Goal: Task Accomplishment & Management: Use online tool/utility

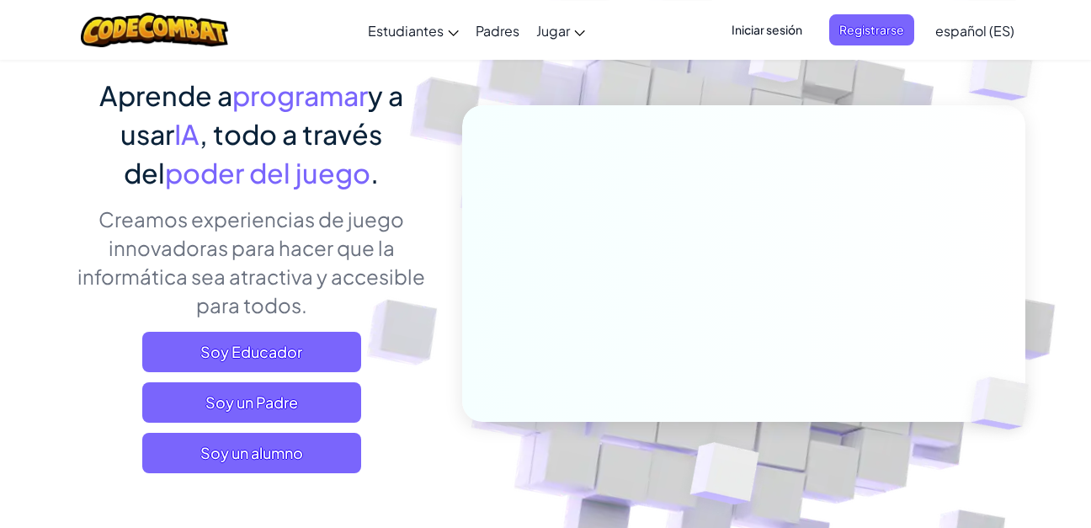
scroll to position [384, 0]
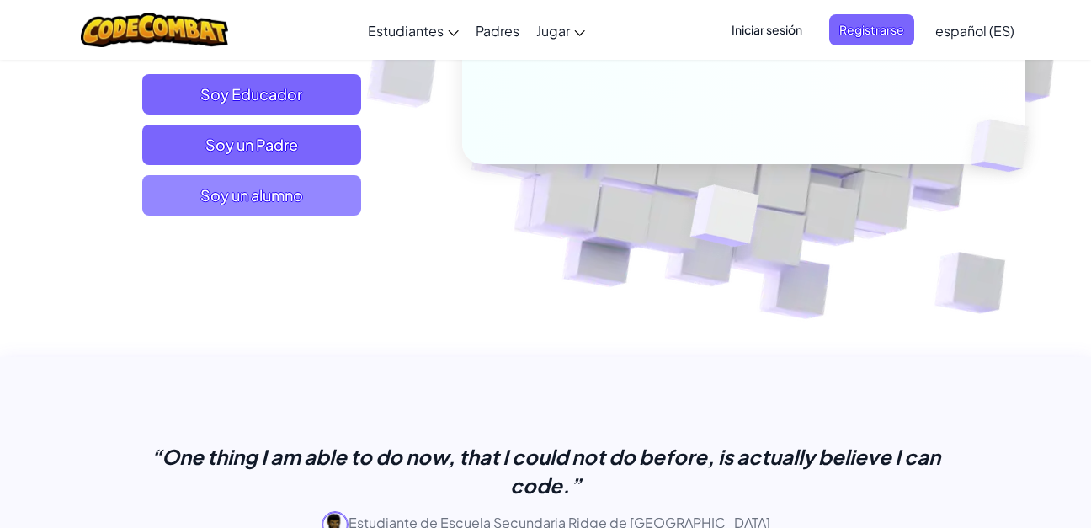
click at [294, 212] on span "Soy un alumno" at bounding box center [251, 195] width 219 height 40
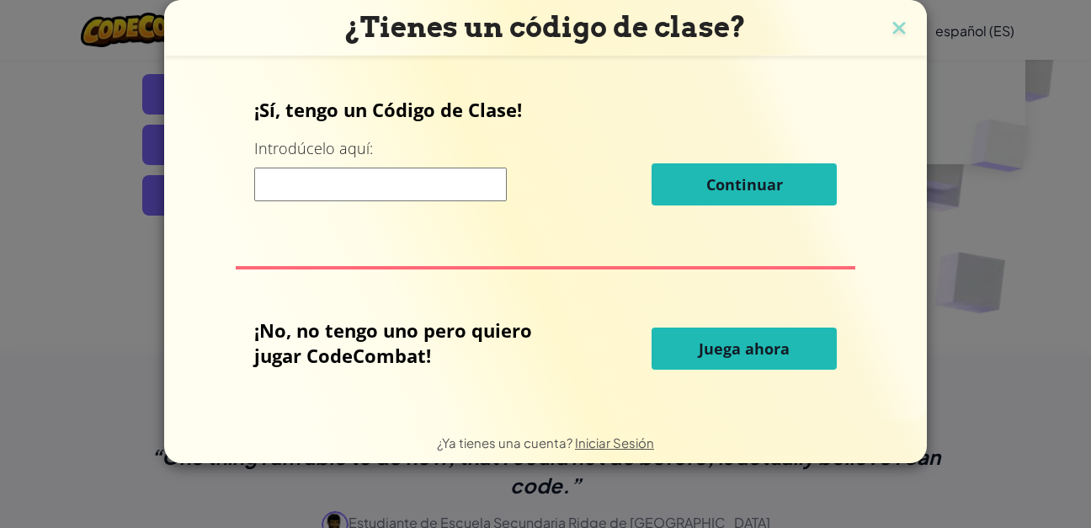
click at [758, 357] on span "Juega ahora" at bounding box center [744, 348] width 91 height 20
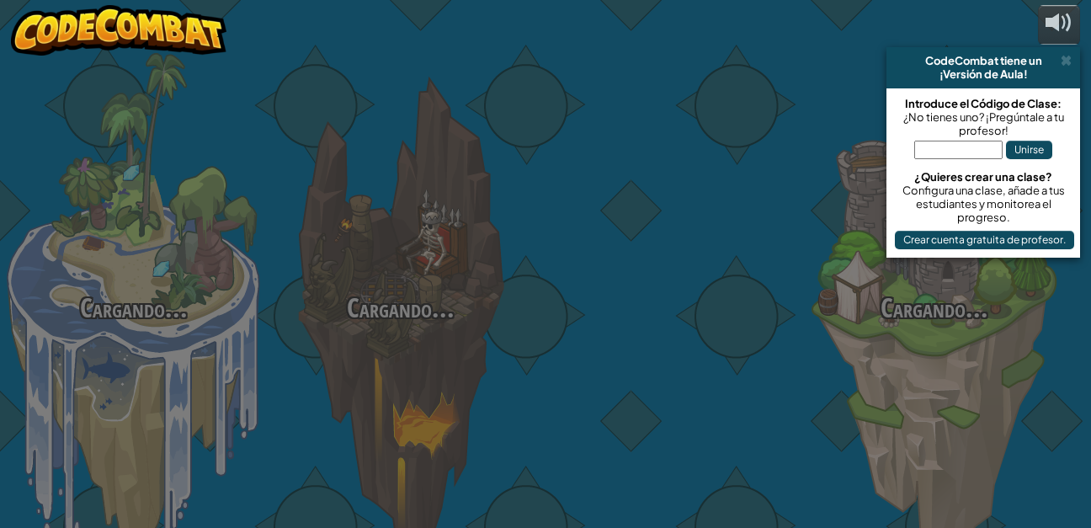
select select "es-ES"
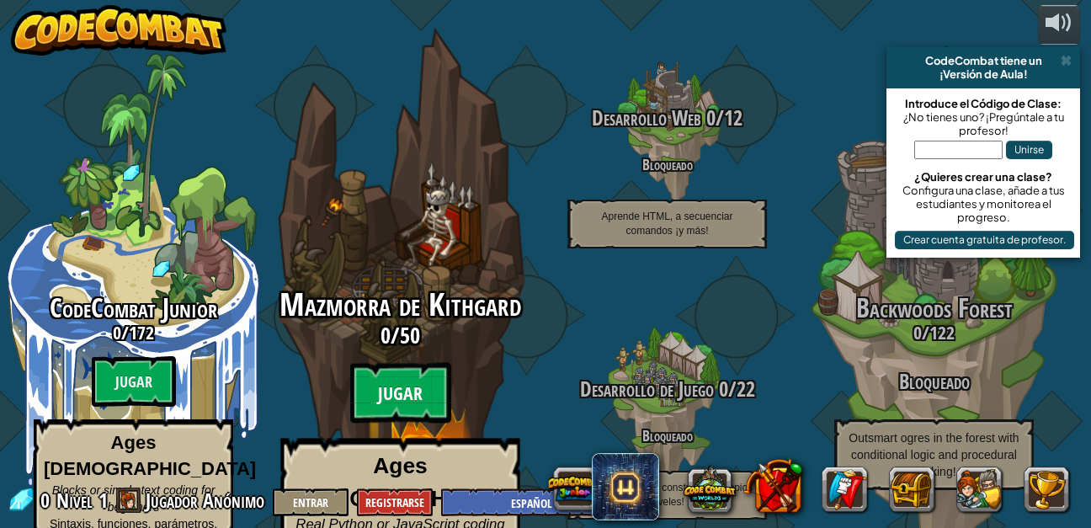
click at [425, 380] on btn "Jugar" at bounding box center [400, 393] width 101 height 61
select select "es-ES"
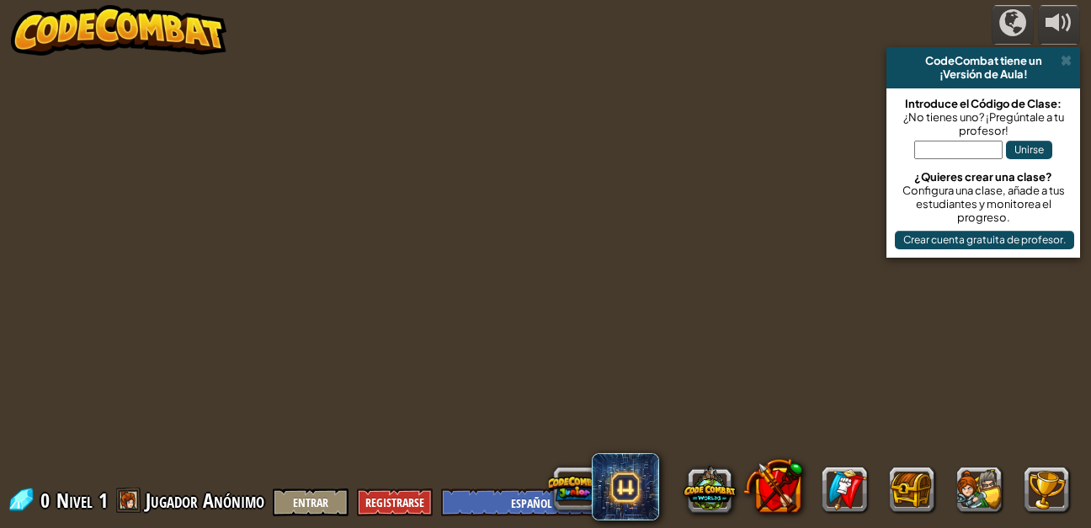
select select "es-ES"
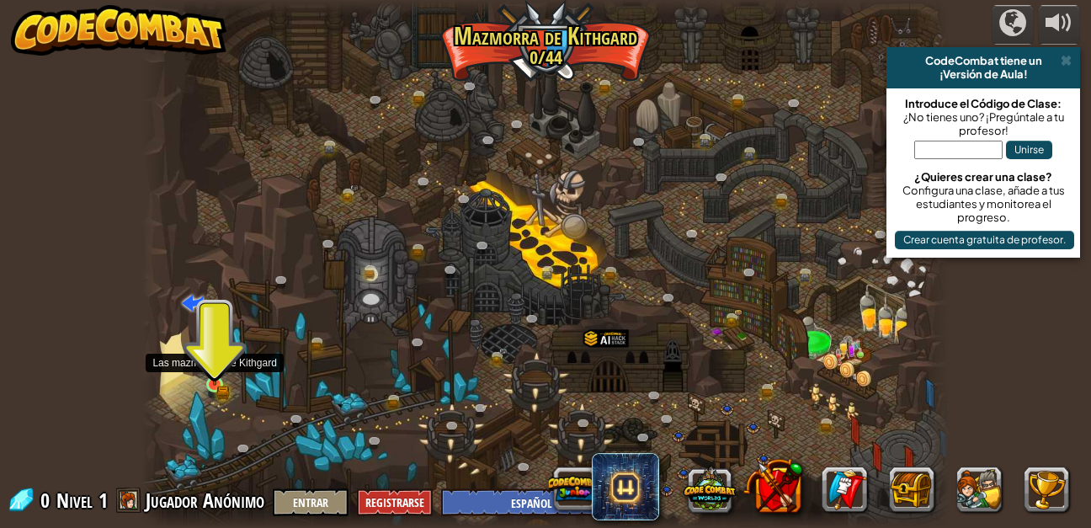
click at [211, 380] on img at bounding box center [214, 364] width 19 height 41
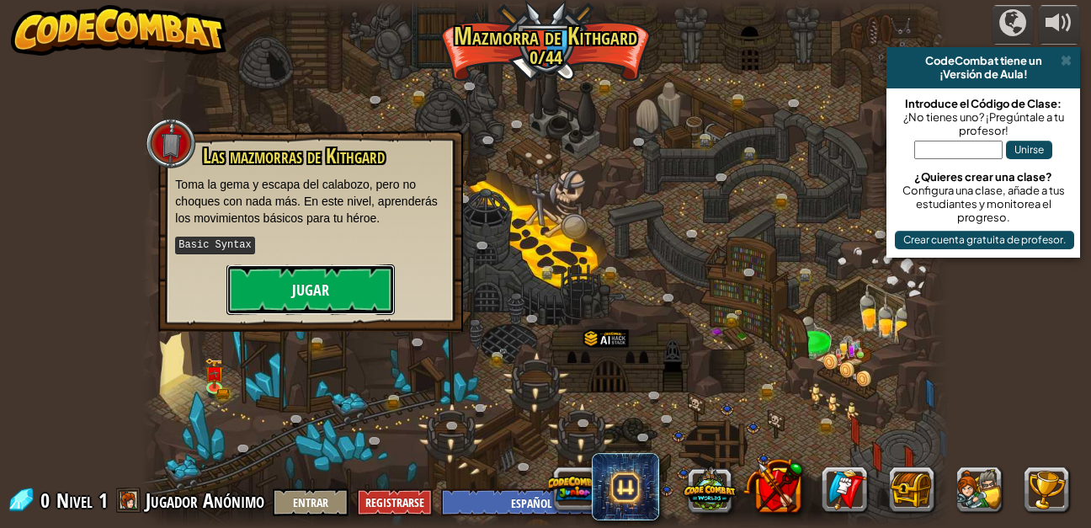
click at [269, 295] on button "Jugar" at bounding box center [310, 289] width 168 height 51
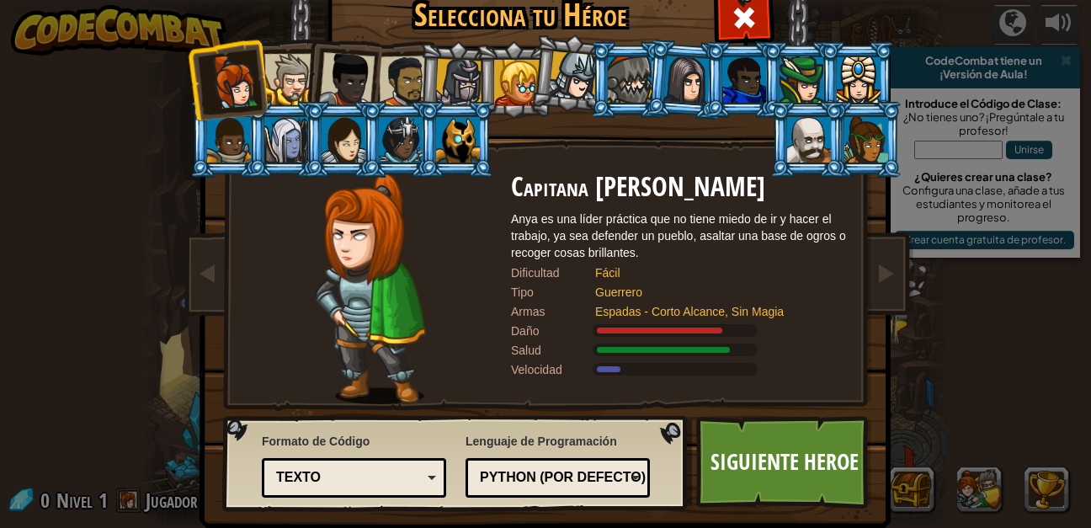
click at [626, 79] on div at bounding box center [630, 79] width 44 height 45
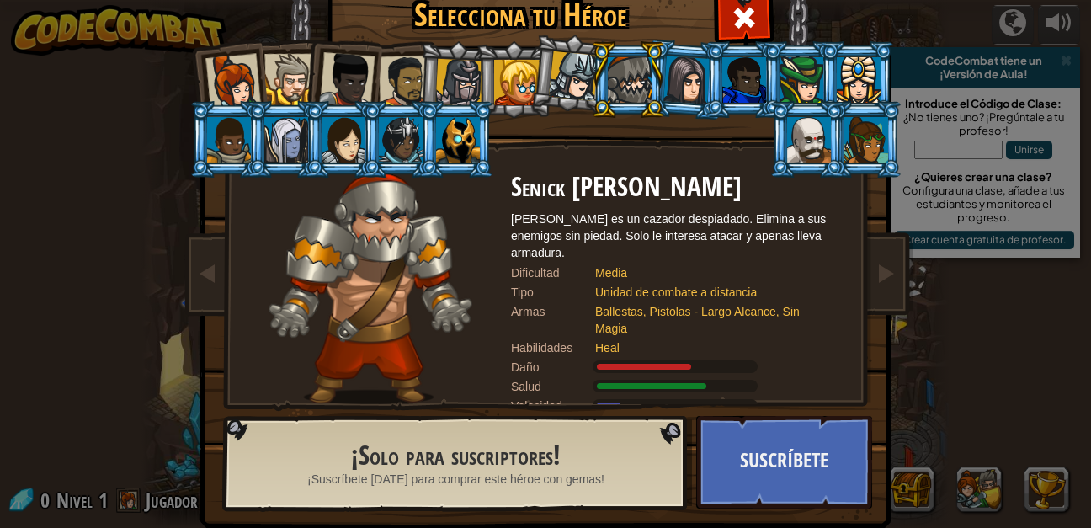
click at [524, 92] on div at bounding box center [516, 82] width 45 height 45
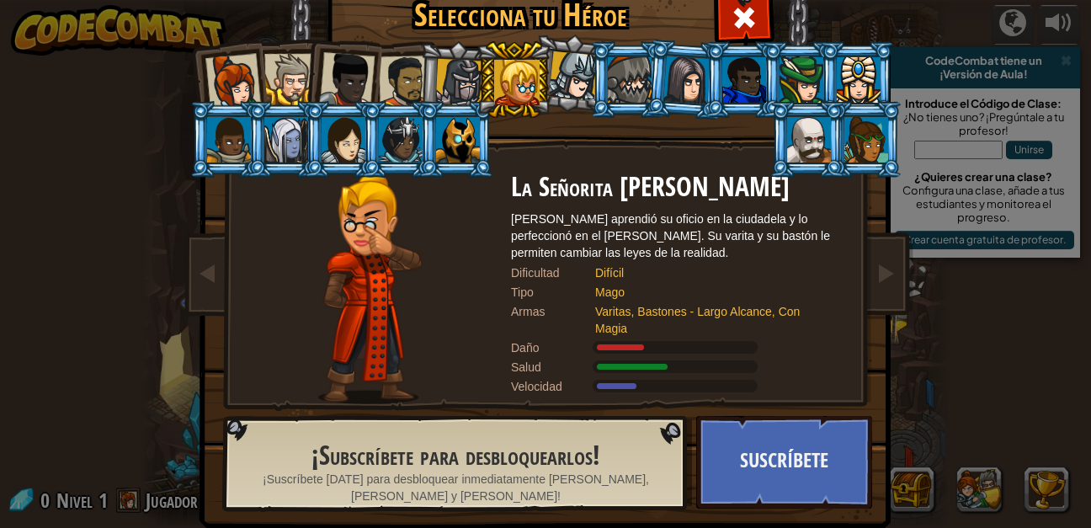
click at [462, 78] on div at bounding box center [459, 83] width 48 height 48
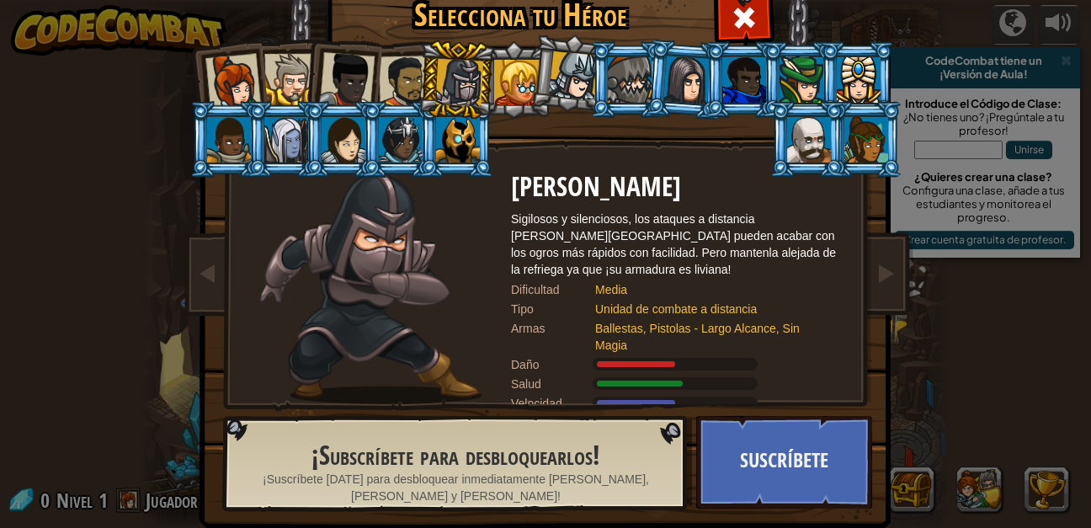
click at [406, 78] on div at bounding box center [405, 82] width 52 height 52
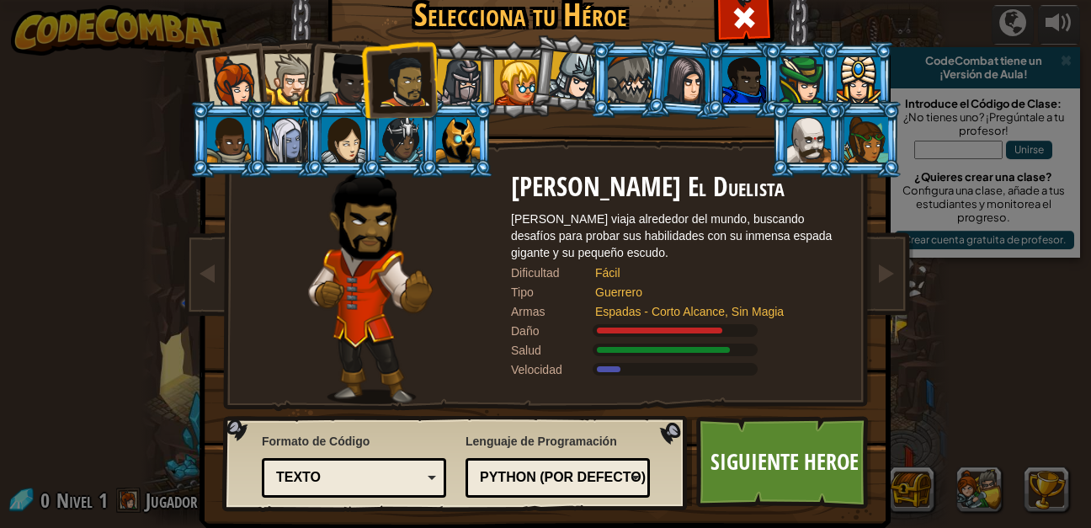
click at [337, 83] on div at bounding box center [347, 80] width 56 height 56
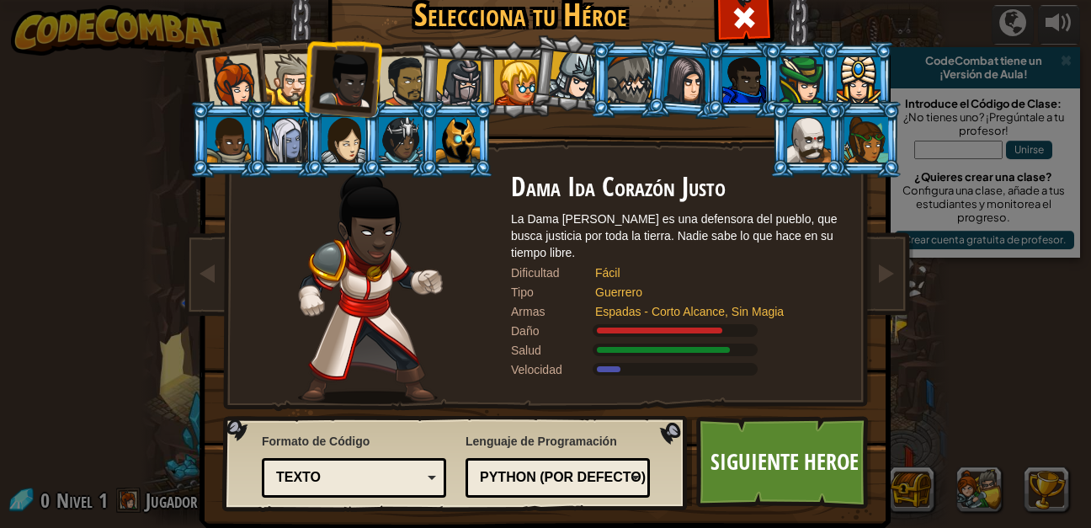
click at [298, 93] on div at bounding box center [289, 79] width 51 height 51
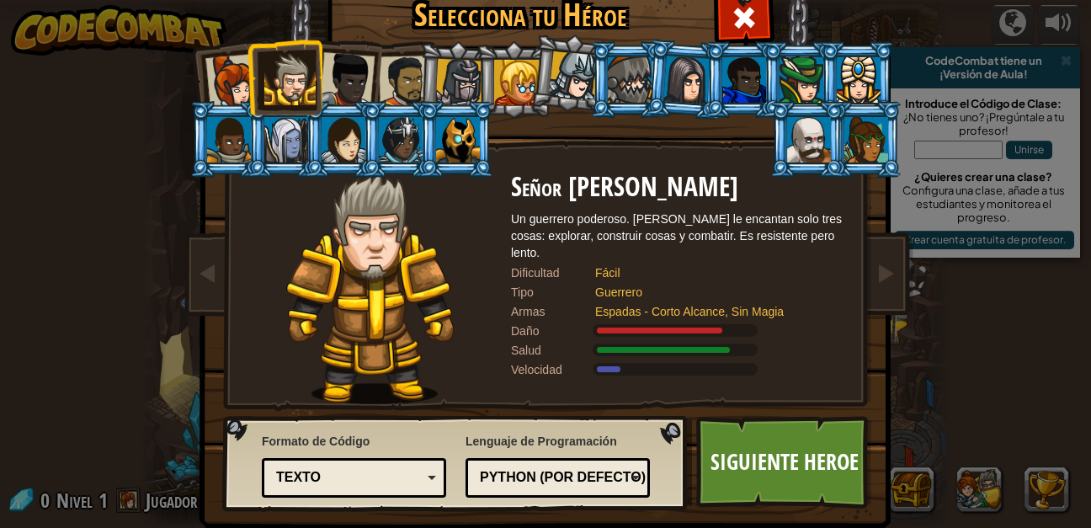
click at [251, 87] on li at bounding box center [285, 77] width 76 height 77
click at [239, 84] on div at bounding box center [233, 82] width 56 height 56
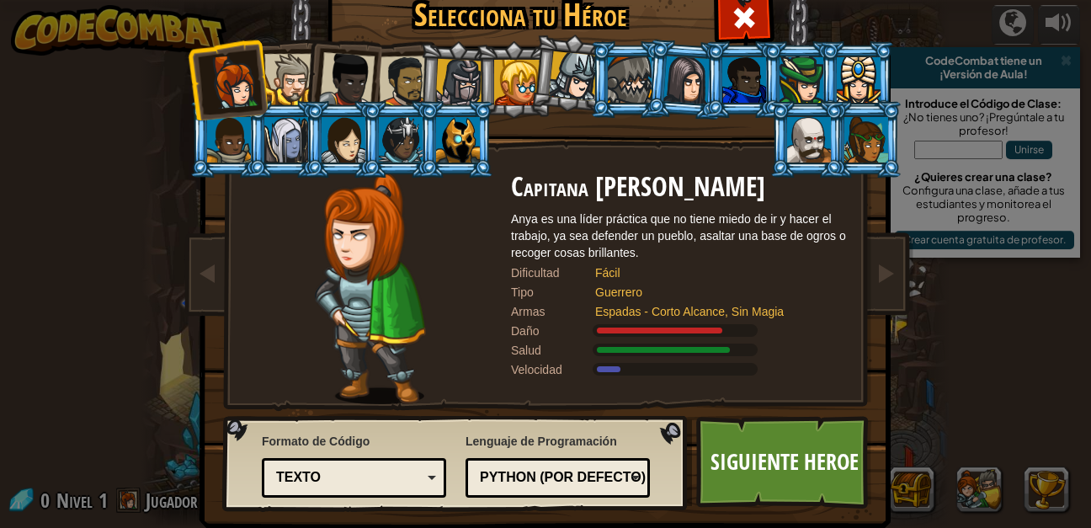
click at [285, 79] on div at bounding box center [289, 79] width 51 height 51
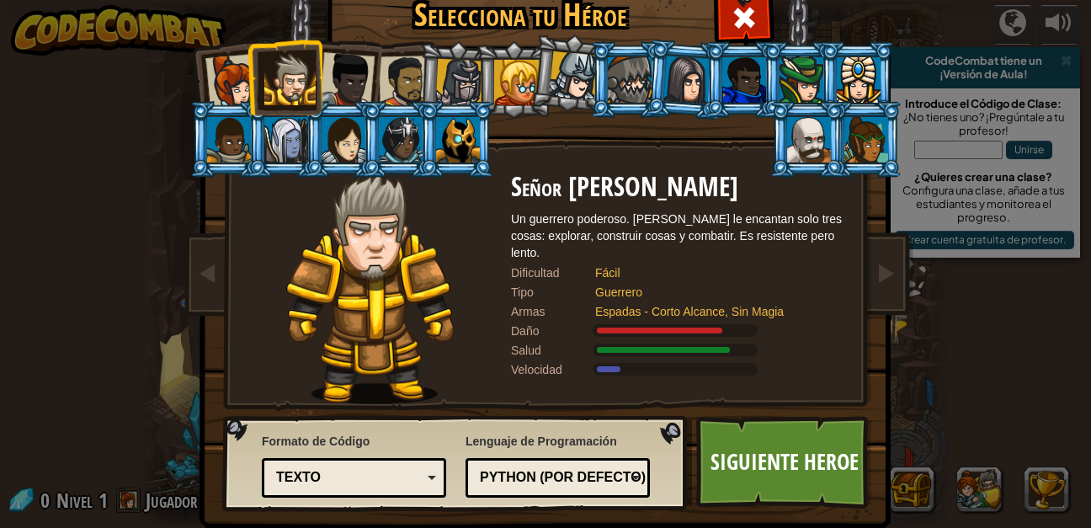
click at [539, 284] on div "Tipo" at bounding box center [553, 292] width 84 height 17
click at [381, 286] on img at bounding box center [370, 288] width 169 height 231
click at [754, 468] on link "Siguiente Heroe" at bounding box center [784, 462] width 176 height 93
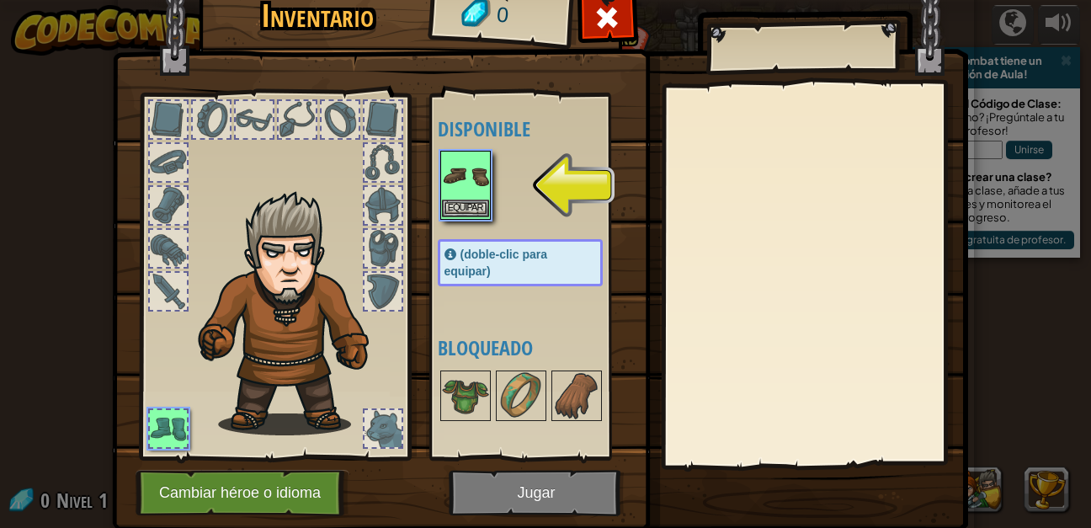
click at [460, 199] on div "Inventario 0 Disponible Equipar (doble-clic para equipar) Bloqueado [GEOGRAPHIC…" at bounding box center [545, 264] width 1091 height 528
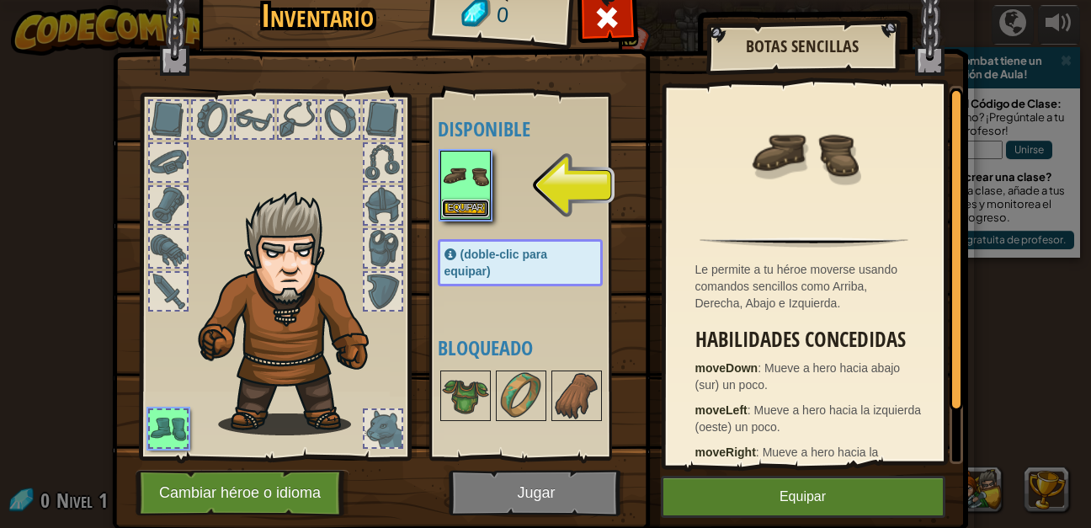
click at [462, 209] on button "Equipar" at bounding box center [465, 209] width 47 height 18
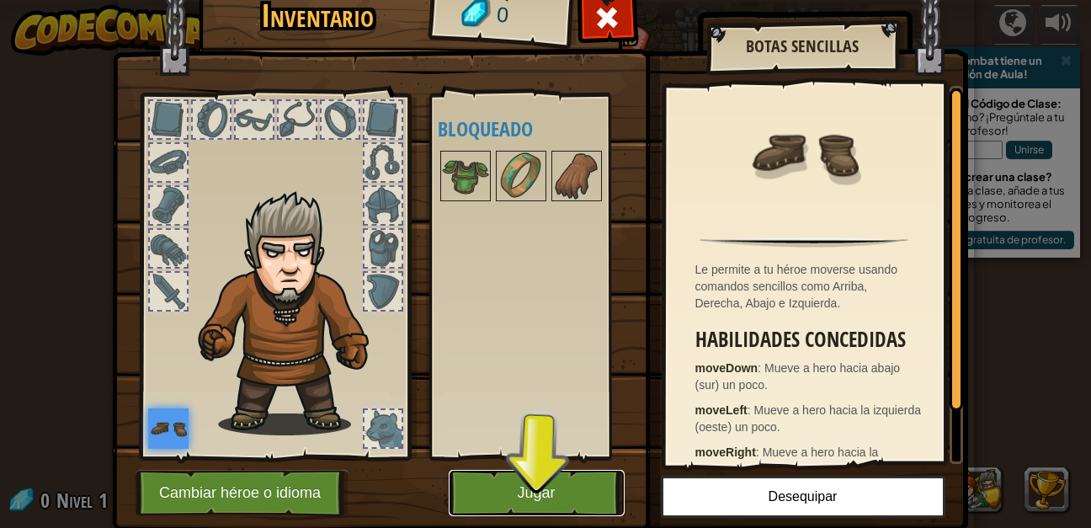
click at [581, 492] on button "Jugar" at bounding box center [537, 493] width 176 height 46
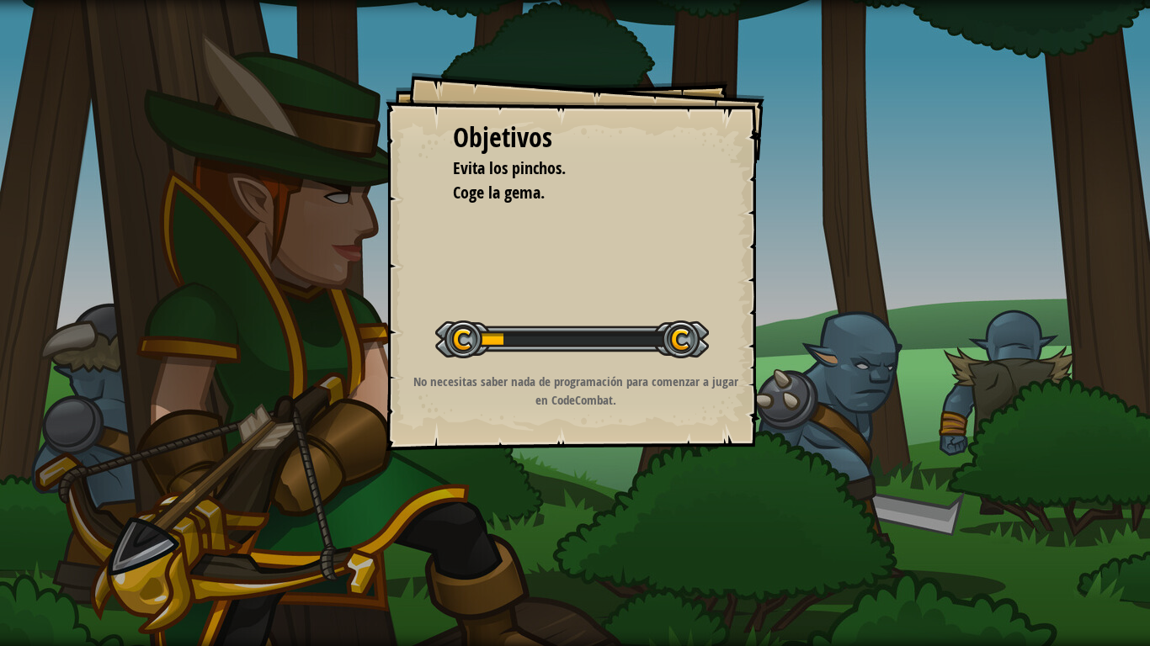
click at [493, 198] on span "Coge la gema." at bounding box center [499, 192] width 92 height 23
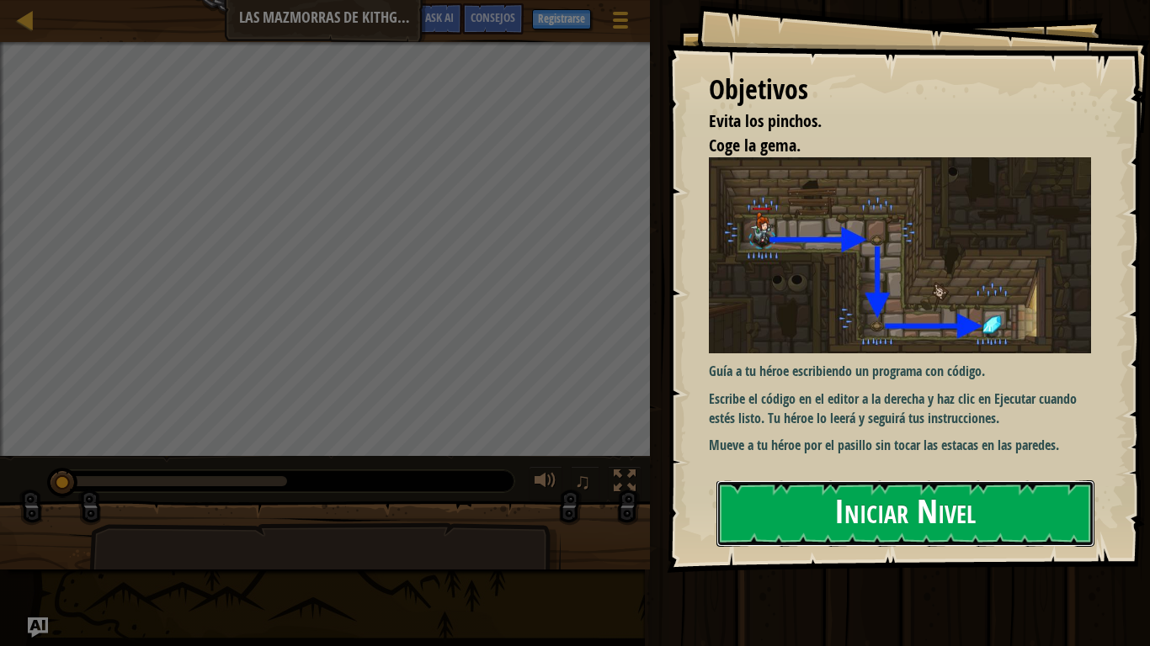
click at [933, 526] on button "Iniciar Nivel" at bounding box center [905, 514] width 378 height 67
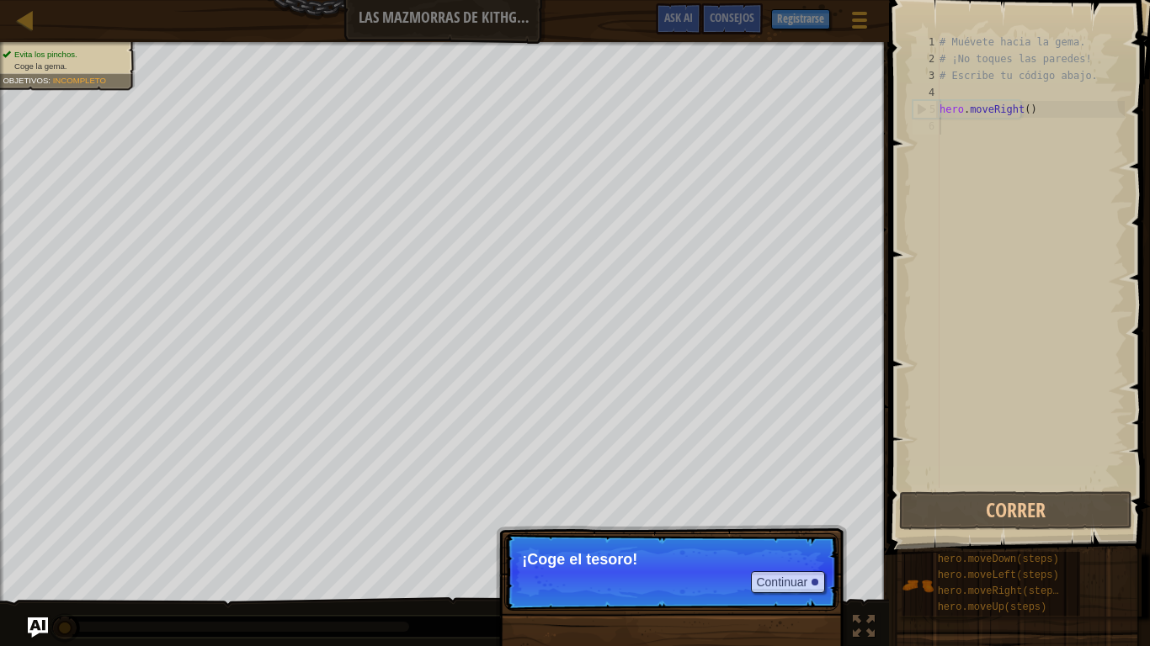
click at [595, 527] on p "¡Coge el tesoro!" at bounding box center [671, 559] width 299 height 17
click at [803, 527] on button "Continuar" at bounding box center [788, 583] width 74 height 22
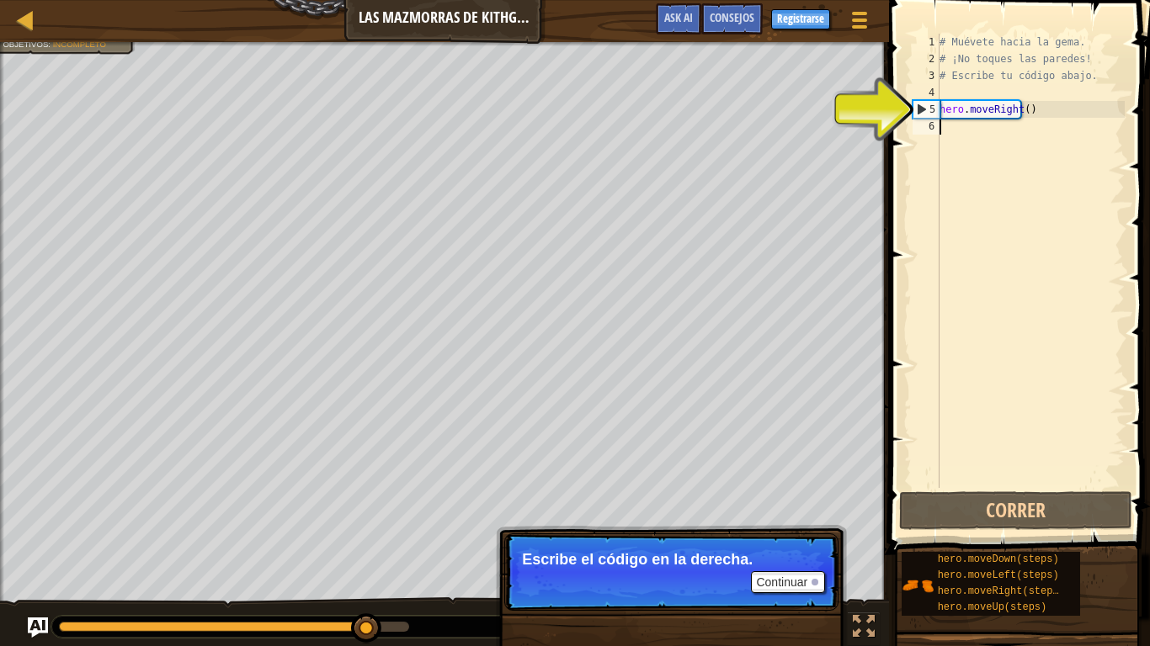
click at [949, 127] on div "# Muévete hacia la gema. # ¡No toques las paredes! # Escribe tu código abajo. h…" at bounding box center [1030, 278] width 189 height 488
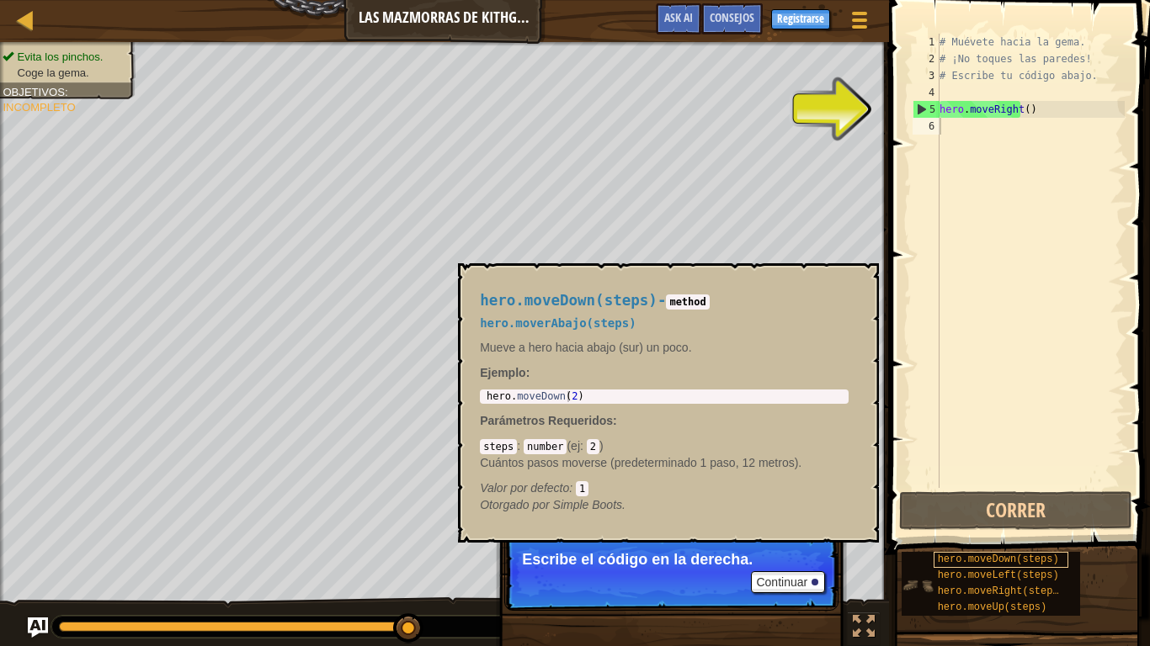
click at [996, 527] on span "hero.moveDown(steps)" at bounding box center [998, 560] width 121 height 12
click at [997, 527] on span "hero.moveDown(steps)" at bounding box center [998, 560] width 121 height 12
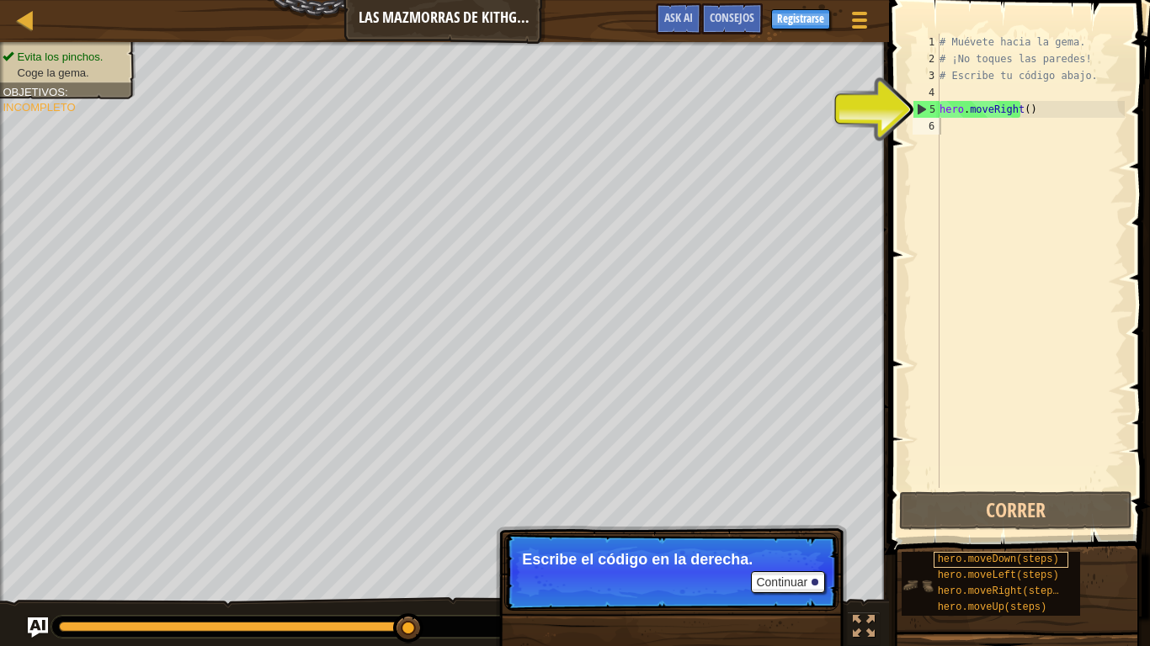
click at [997, 527] on span "hero.moveDown(steps)" at bounding box center [998, 560] width 121 height 12
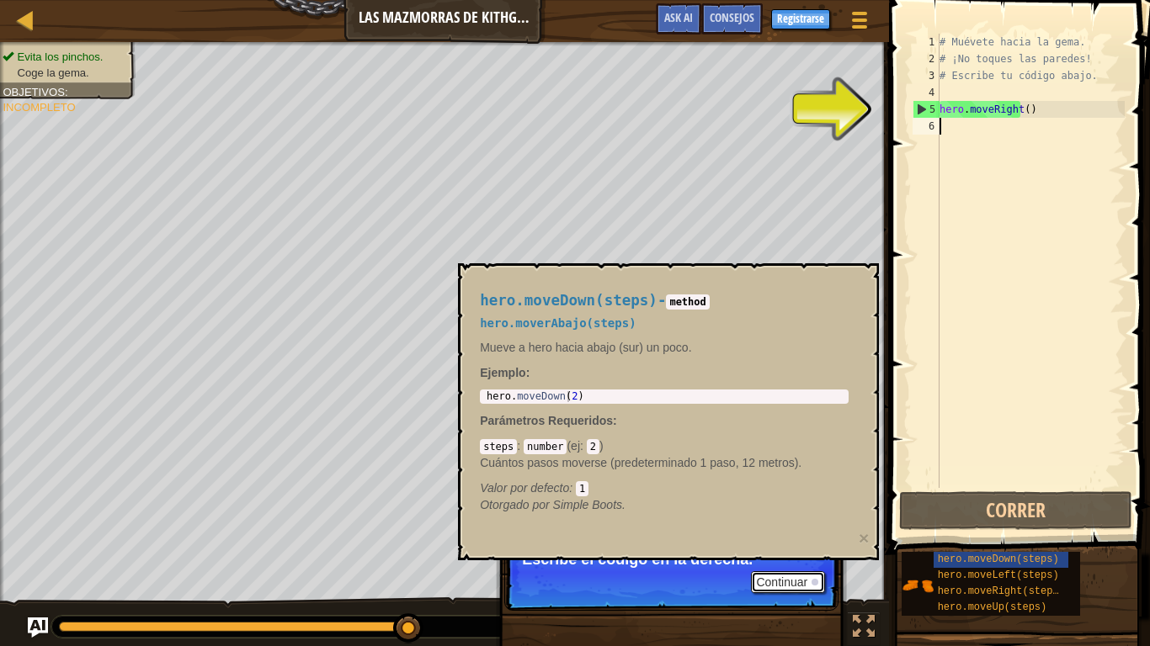
click at [814, 527] on div at bounding box center [814, 582] width 7 height 7
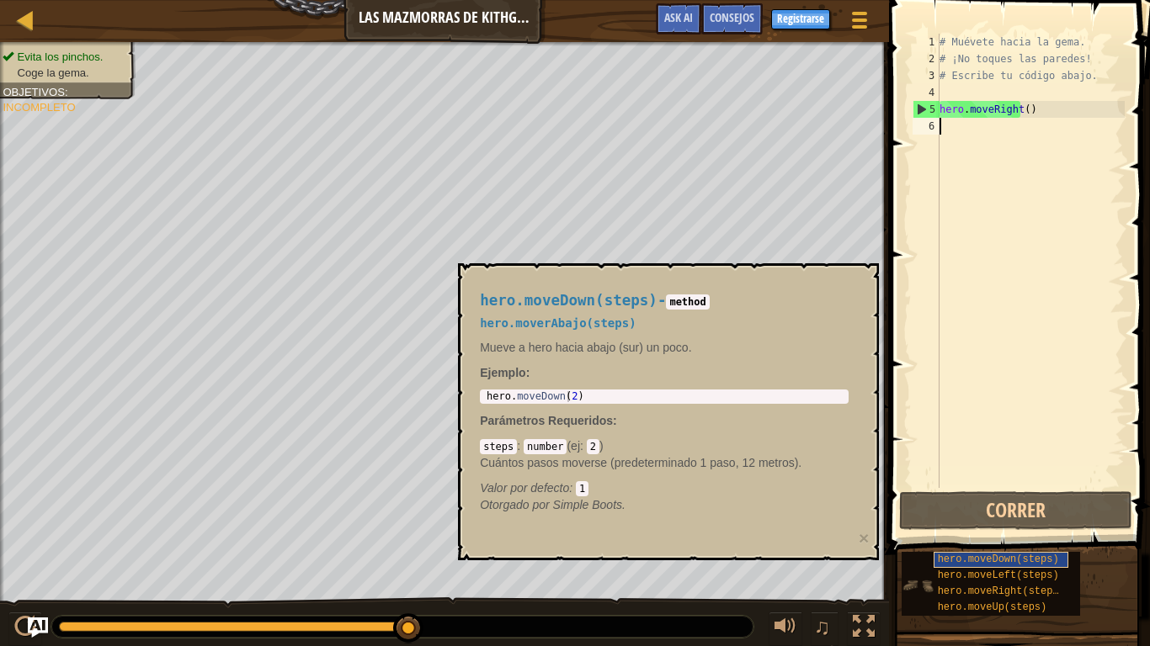
click at [1003, 527] on div "hero.moveDown(steps)" at bounding box center [1001, 560] width 135 height 16
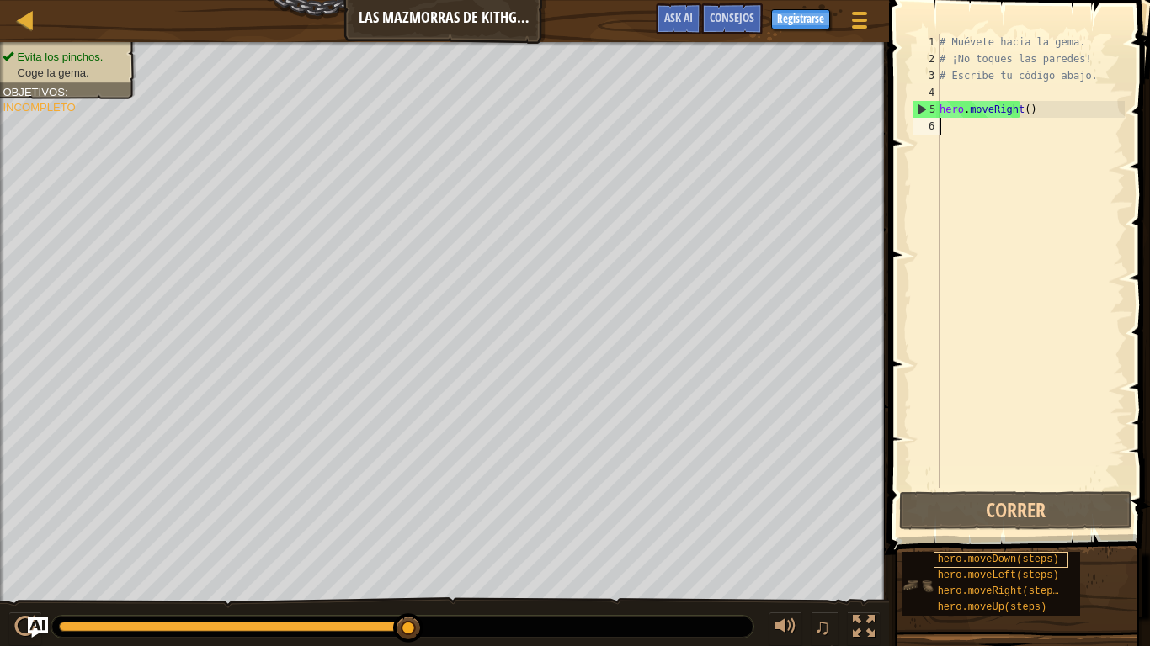
click at [1003, 527] on div "hero.moveDown(steps)" at bounding box center [1001, 560] width 135 height 16
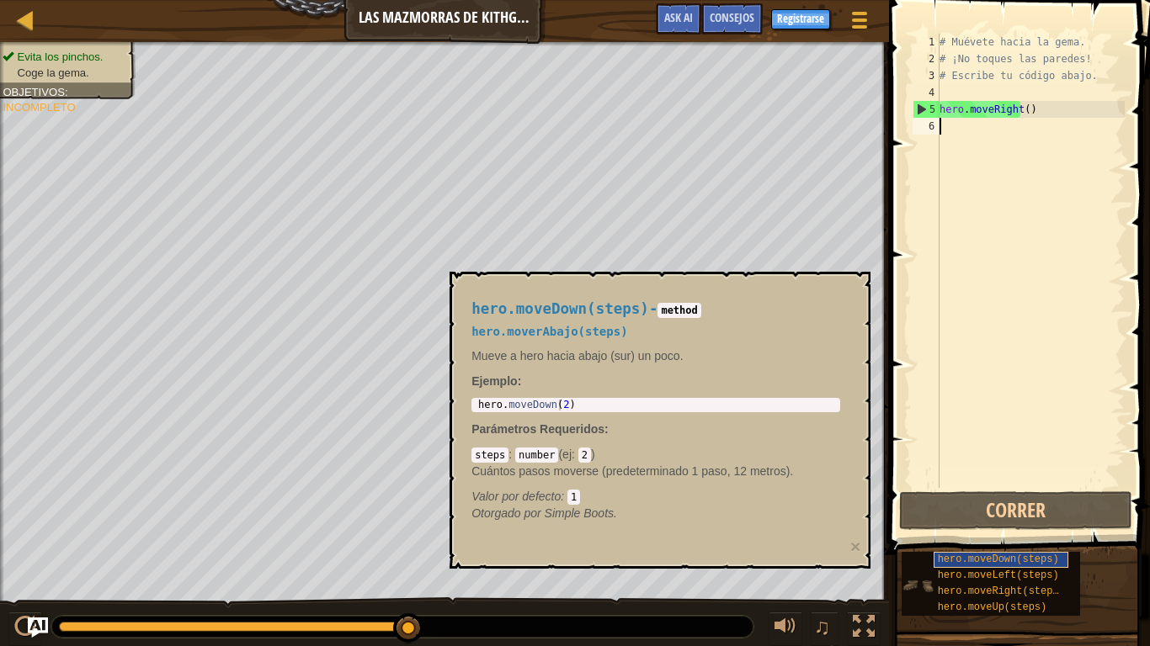
click at [1003, 527] on div "hero.moveDown(steps)" at bounding box center [1001, 560] width 135 height 16
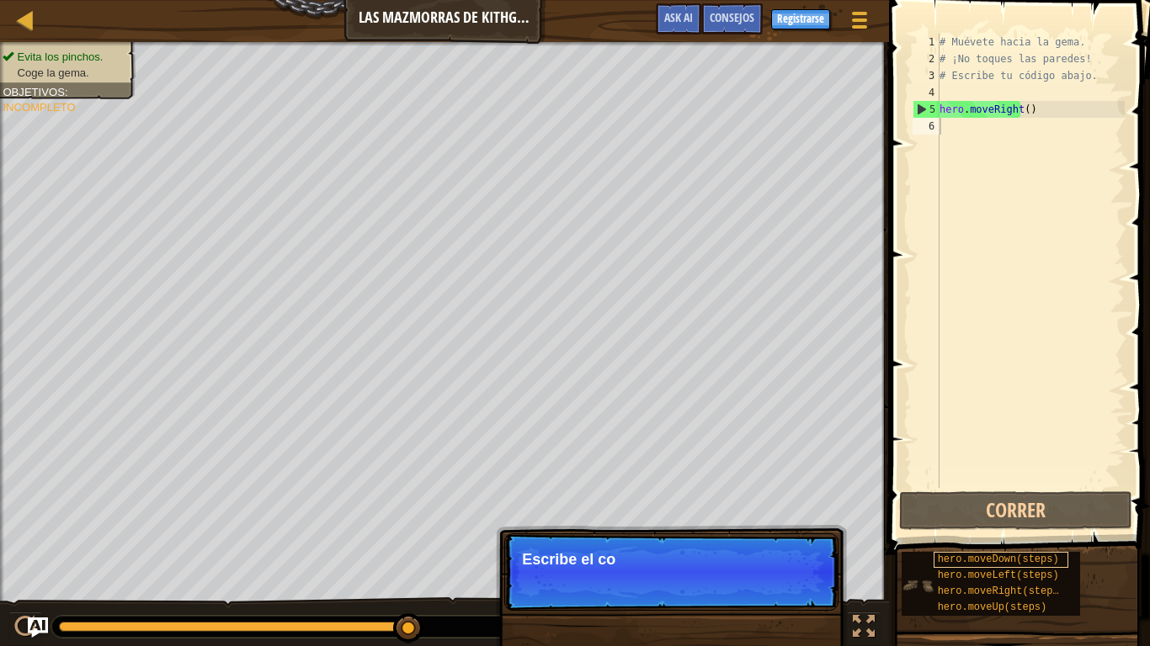
drag, startPoint x: 1003, startPoint y: 567, endPoint x: 1000, endPoint y: 131, distance: 435.2
click at [1000, 527] on div "hero.moveDown(steps)" at bounding box center [1001, 560] width 135 height 16
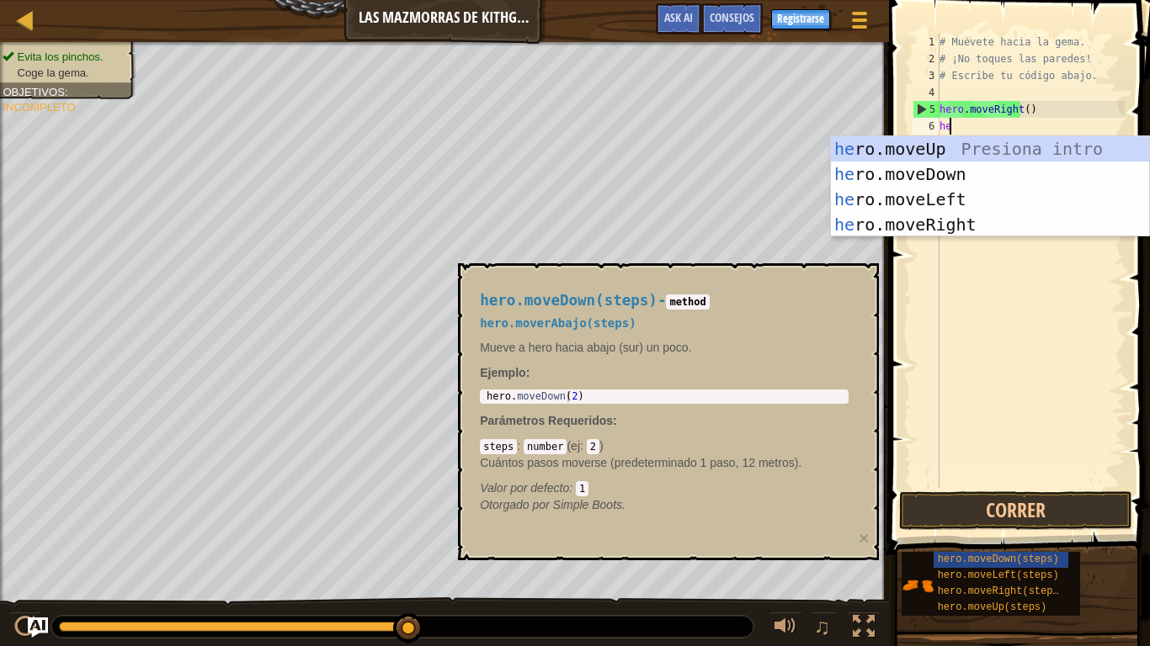
scroll to position [8, 1]
type textarea "hero."
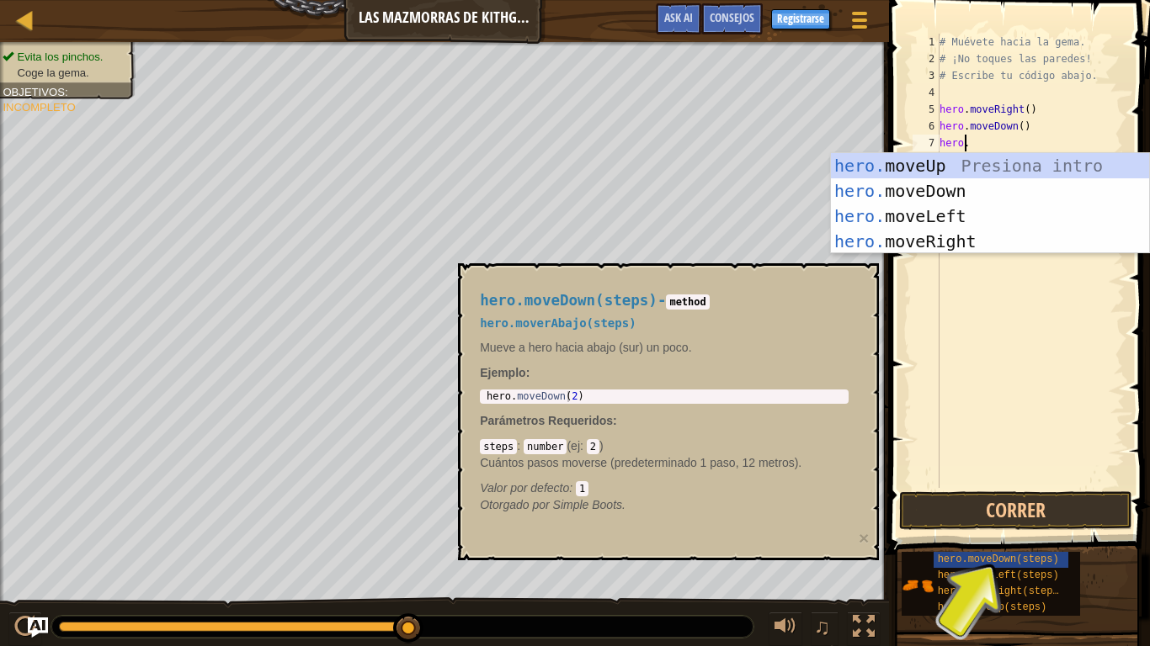
scroll to position [8, 2]
type textarea "hero.r"
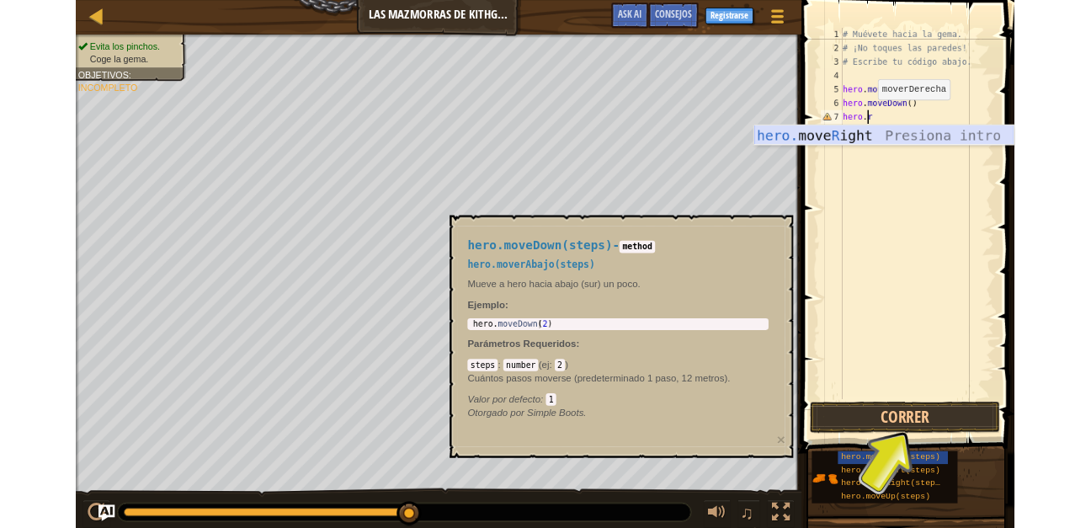
scroll to position [8, 0]
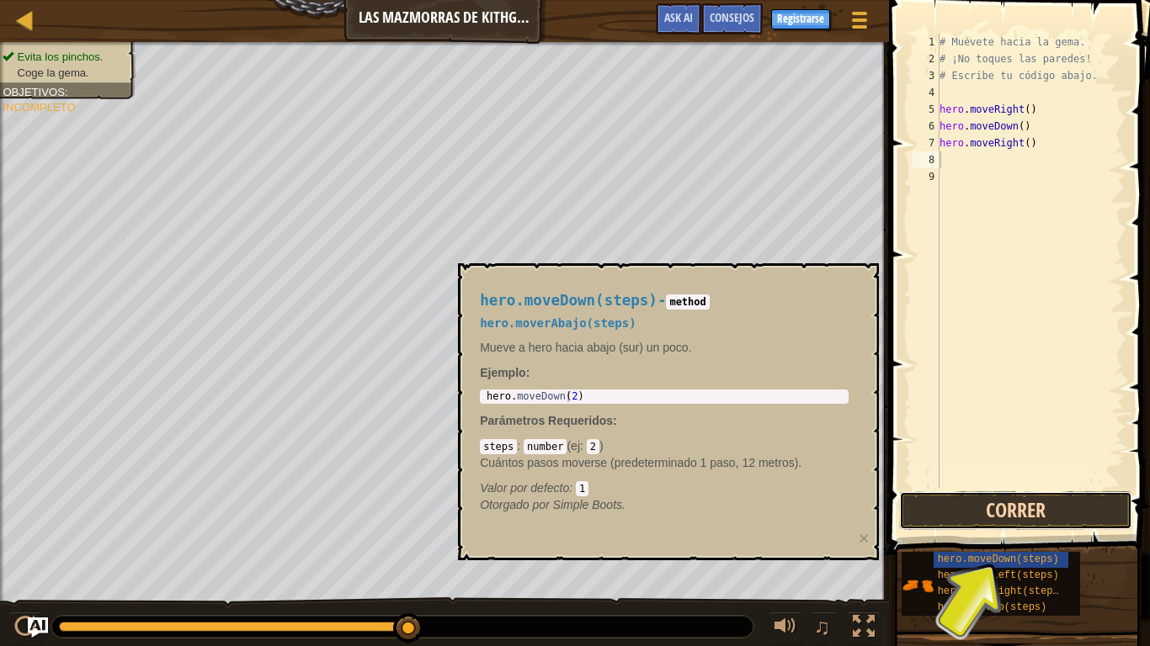
click at [1042, 503] on button "Correr" at bounding box center [1015, 511] width 233 height 39
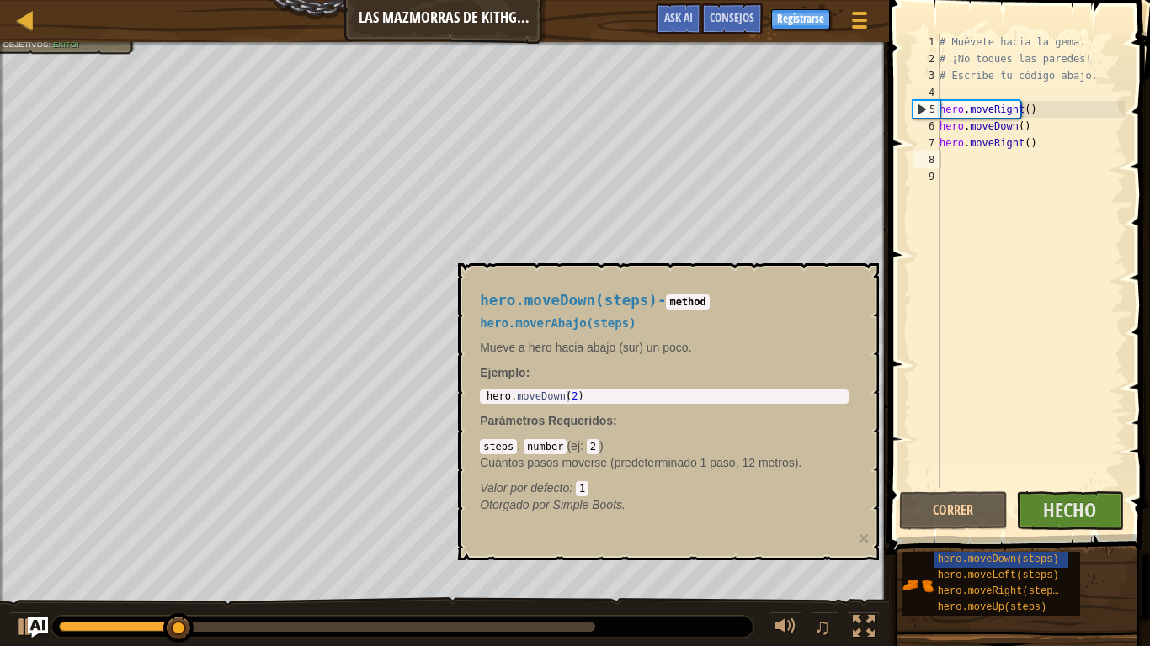
click at [819, 527] on div "hero.moveDown(steps) - method hero.moverAbajo(steps) Mueve a hero hacia abajo (…" at bounding box center [668, 411] width 421 height 297
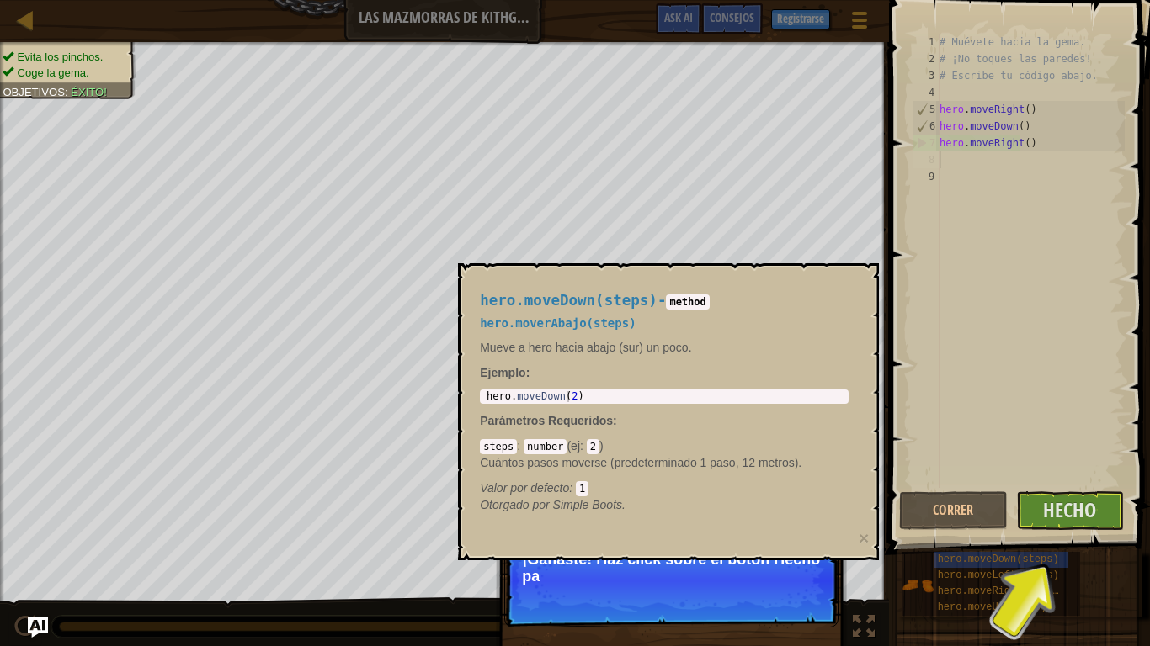
click at [715, 527] on p "¡Ganaste! Haz click sobre el botón Hecho pa" at bounding box center [671, 581] width 334 height 94
click at [1035, 519] on button "Hecho" at bounding box center [1070, 511] width 109 height 39
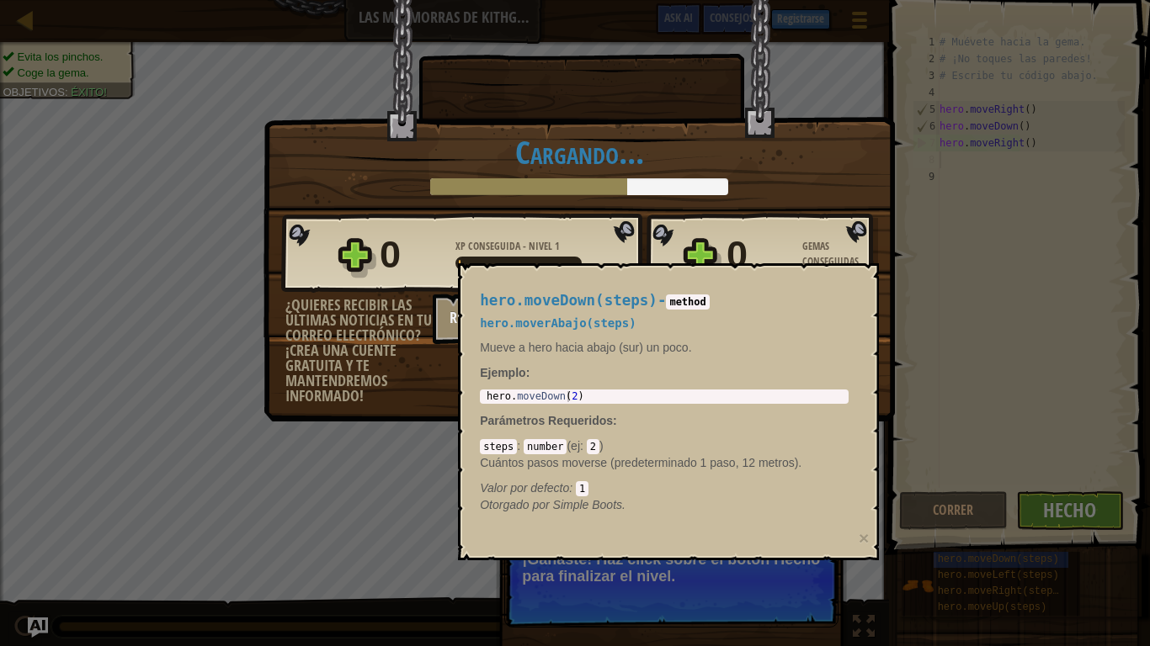
click at [836, 275] on div "hero.moveDown(steps) - method hero.moverAbajo(steps) Mueve a hero hacia abajo (…" at bounding box center [668, 411] width 421 height 297
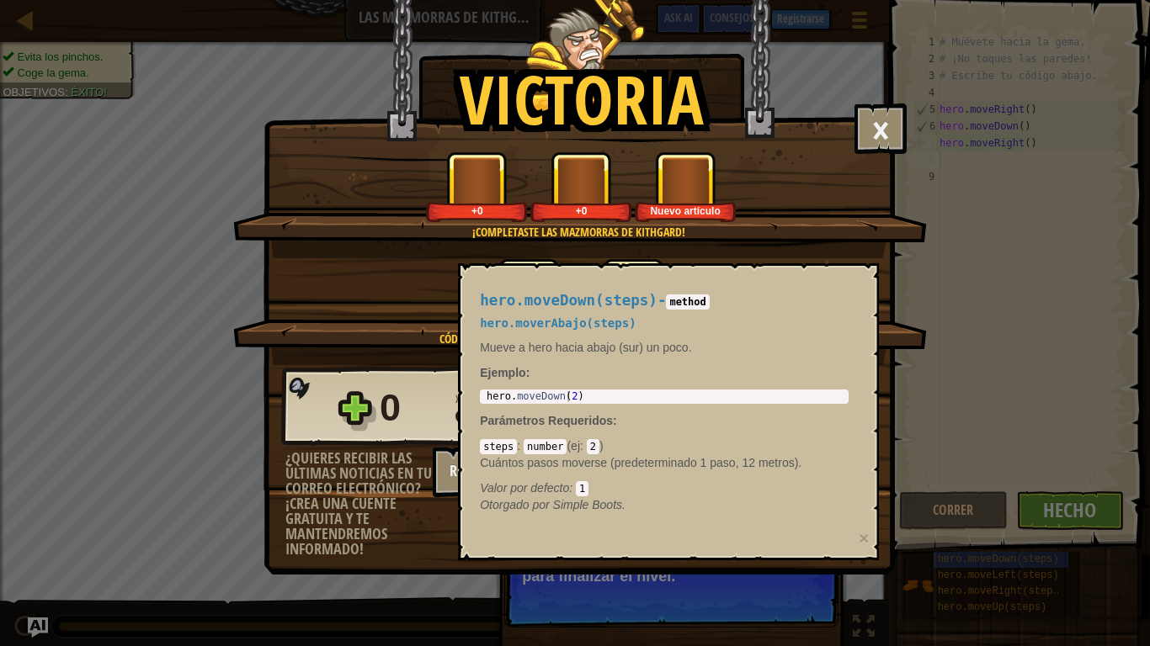
click at [666, 302] on code "method" at bounding box center [687, 302] width 43 height 15
click at [496, 302] on span "hero.moveDown(steps)" at bounding box center [569, 300] width 178 height 17
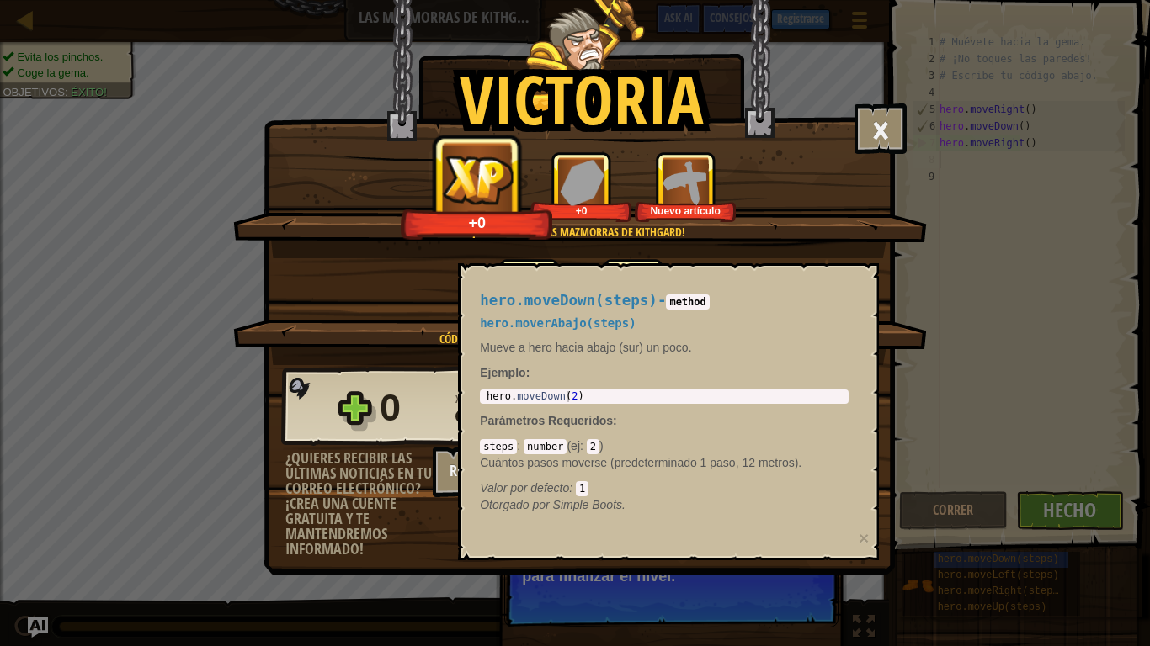
click at [576, 317] on div "hero.moveDown(steps) - method hero.moverAbajo(steps) Mueve a hero hacia abajo (…" at bounding box center [664, 403] width 392 height 253
click at [890, 130] on button "×" at bounding box center [880, 129] width 52 height 51
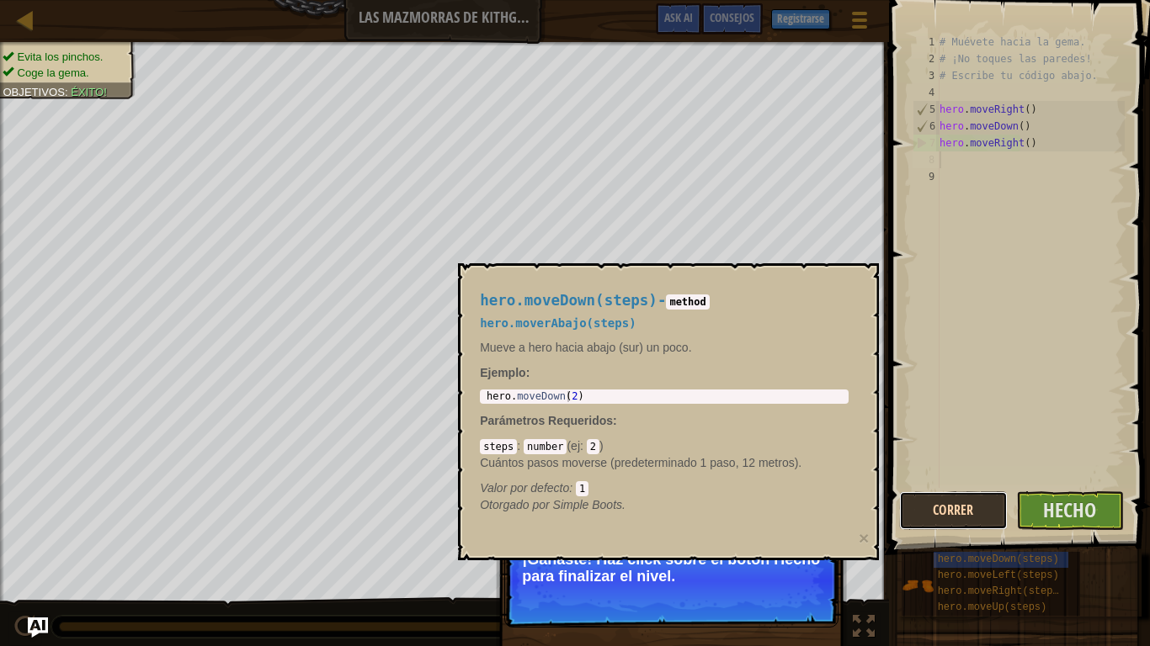
click at [974, 503] on button "Correr" at bounding box center [953, 511] width 109 height 39
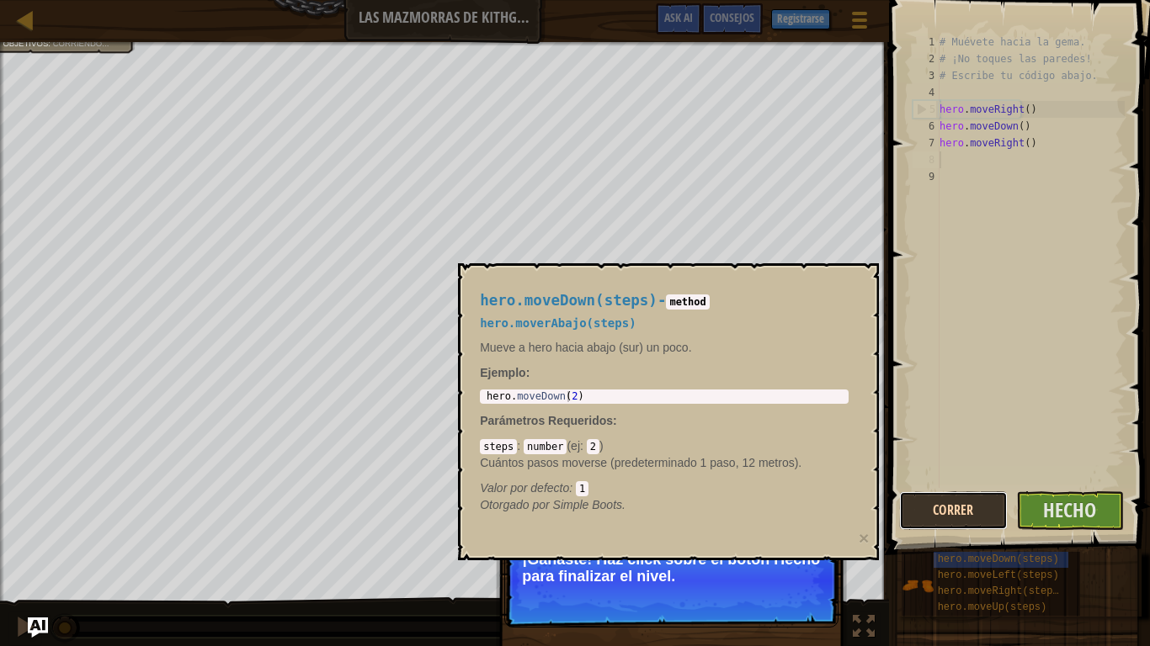
click at [974, 503] on button "Correr" at bounding box center [953, 511] width 109 height 39
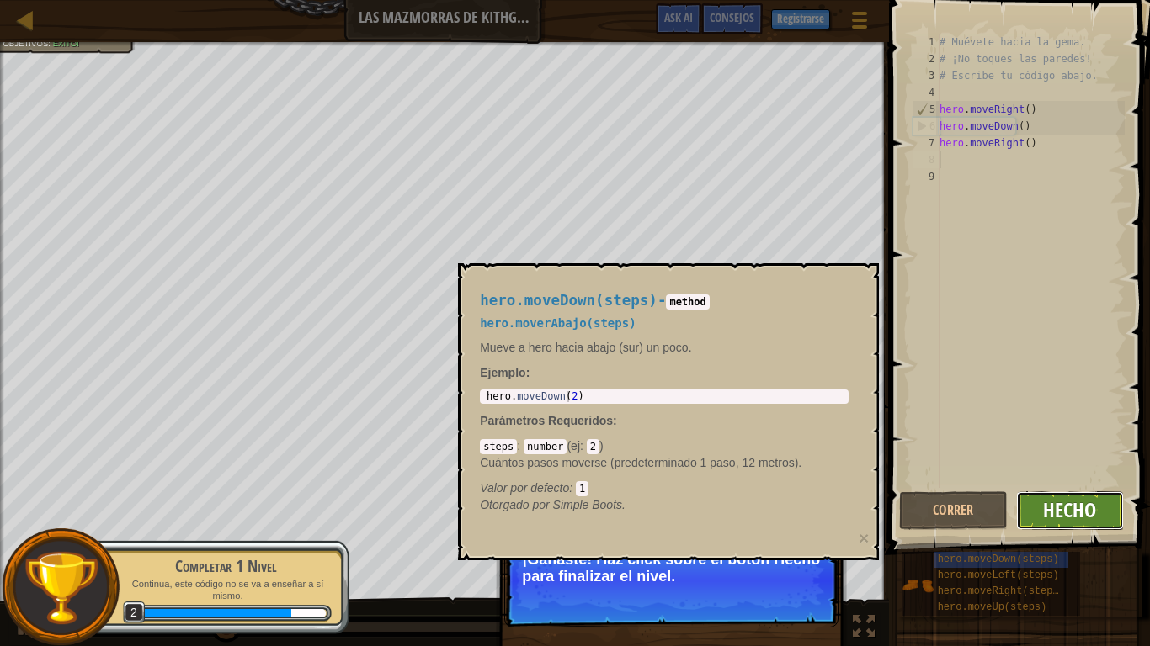
click at [1082, 516] on span "Hecho" at bounding box center [1069, 510] width 53 height 27
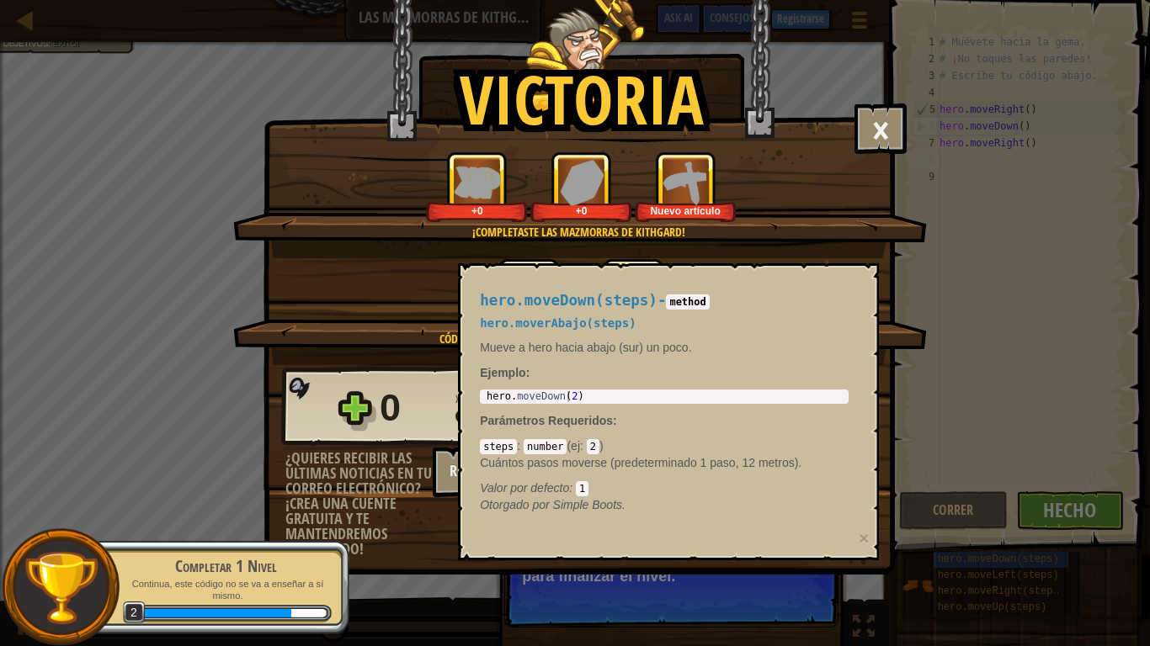
drag, startPoint x: 790, startPoint y: 198, endPoint x: 833, endPoint y: 168, distance: 52.1
click at [790, 197] on div "+0 +0 Nuevo artículo" at bounding box center [580, 187] width 653 height 71
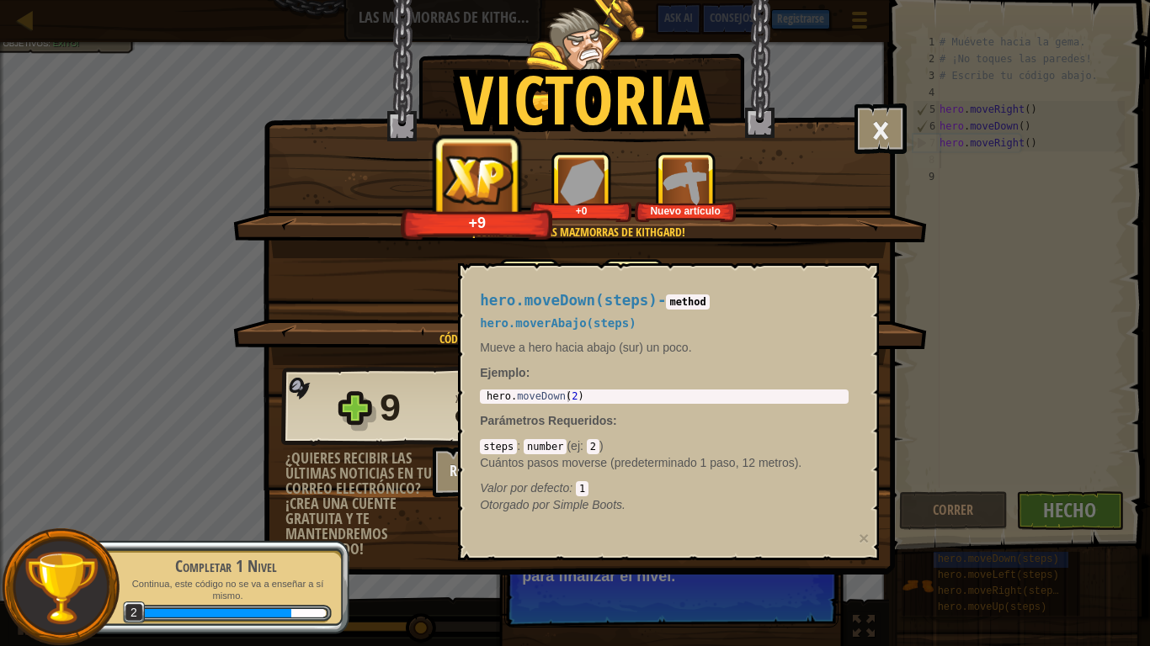
click at [650, 527] on div "Victoria × Bien hecho, tienes la fuerza para escapar de [GEOGRAPHIC_DATA]. Punt…" at bounding box center [575, 323] width 1150 height 646
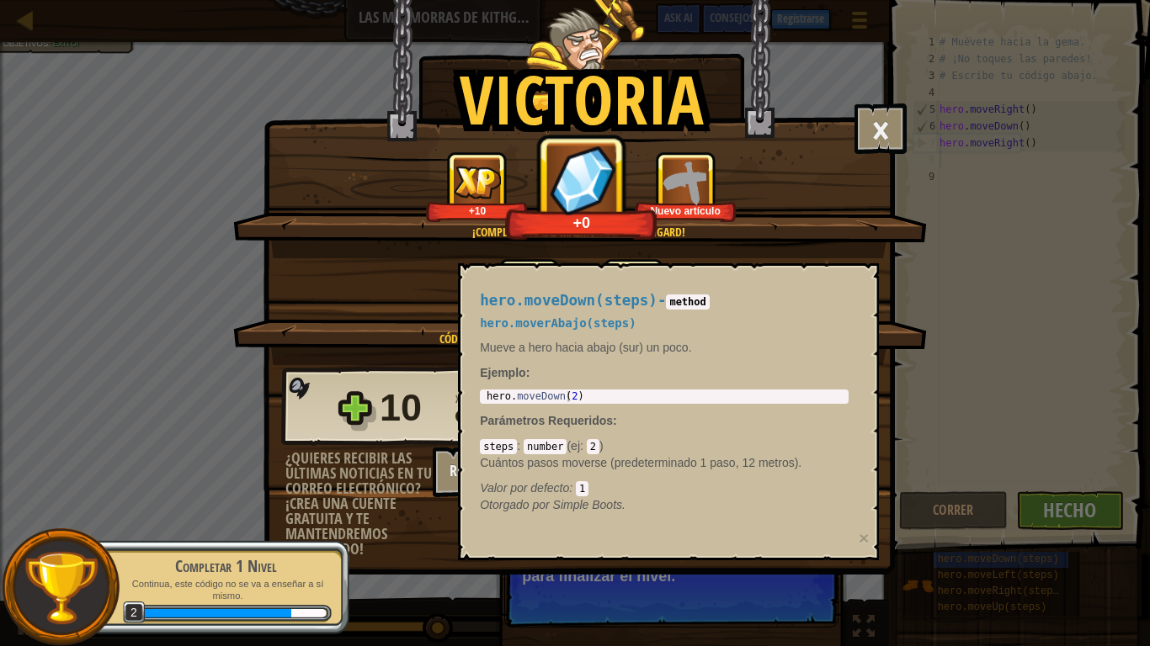
click at [650, 527] on div "Victoria × Bien hecho, tienes la fuerza para escapar de [GEOGRAPHIC_DATA]. Punt…" at bounding box center [575, 323] width 1150 height 646
drag, startPoint x: 465, startPoint y: 538, endPoint x: 519, endPoint y: 496, distance: 68.4
click at [467, 527] on div "hero.moveDown(steps) - method hero.moverAbajo(steps) Mueve a hero hacia abajo (…" at bounding box center [668, 411] width 421 height 297
drag, startPoint x: 520, startPoint y: 493, endPoint x: 527, endPoint y: 483, distance: 12.1
click at [521, 491] on span "Valor por defecto" at bounding box center [524, 488] width 89 height 13
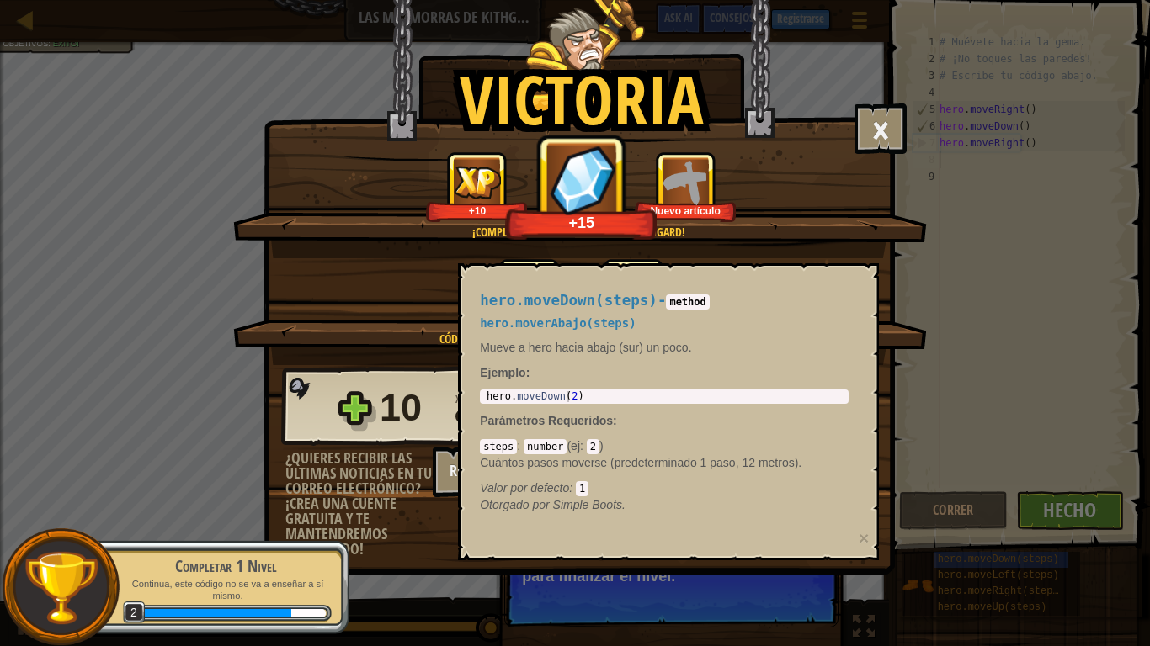
click at [542, 477] on div "steps : number ( ej : 2 ) Cuántos pasos moverse (predeterminado 1 paso, 12 metr…" at bounding box center [664, 467] width 369 height 59
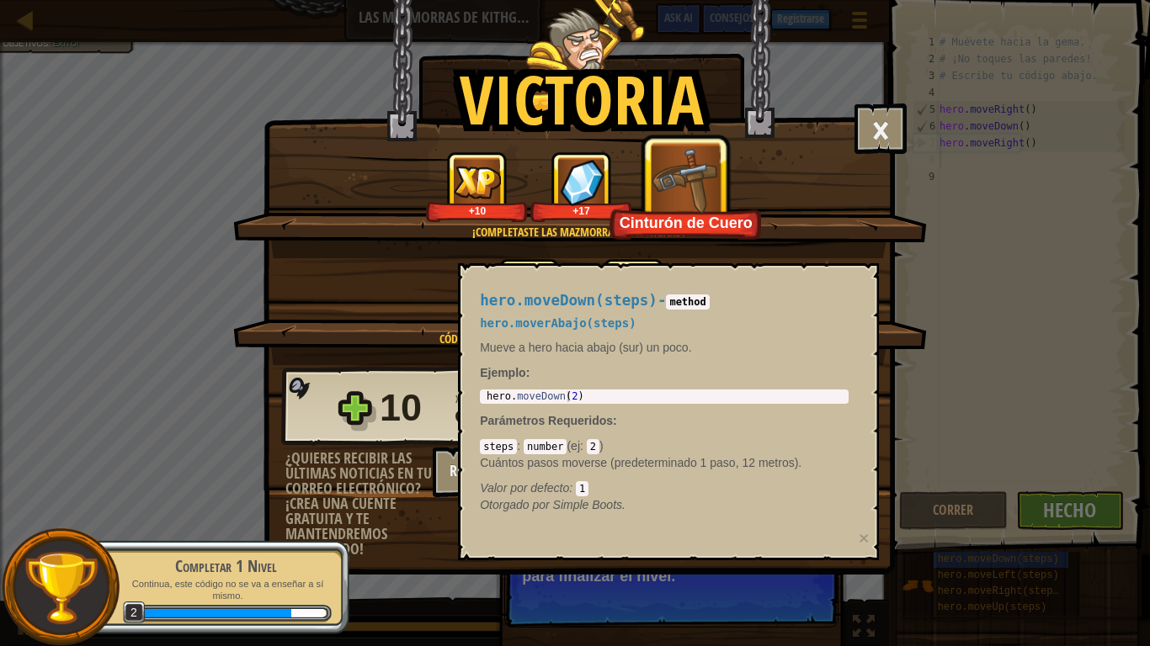
click at [800, 258] on div "¡Completaste las Mazmorras de Kithgard! +10 +17 Cinturón de Cuero" at bounding box center [580, 205] width 694 height 107
click at [726, 204] on div "Cinturón de Cuero" at bounding box center [685, 187] width 152 height 105
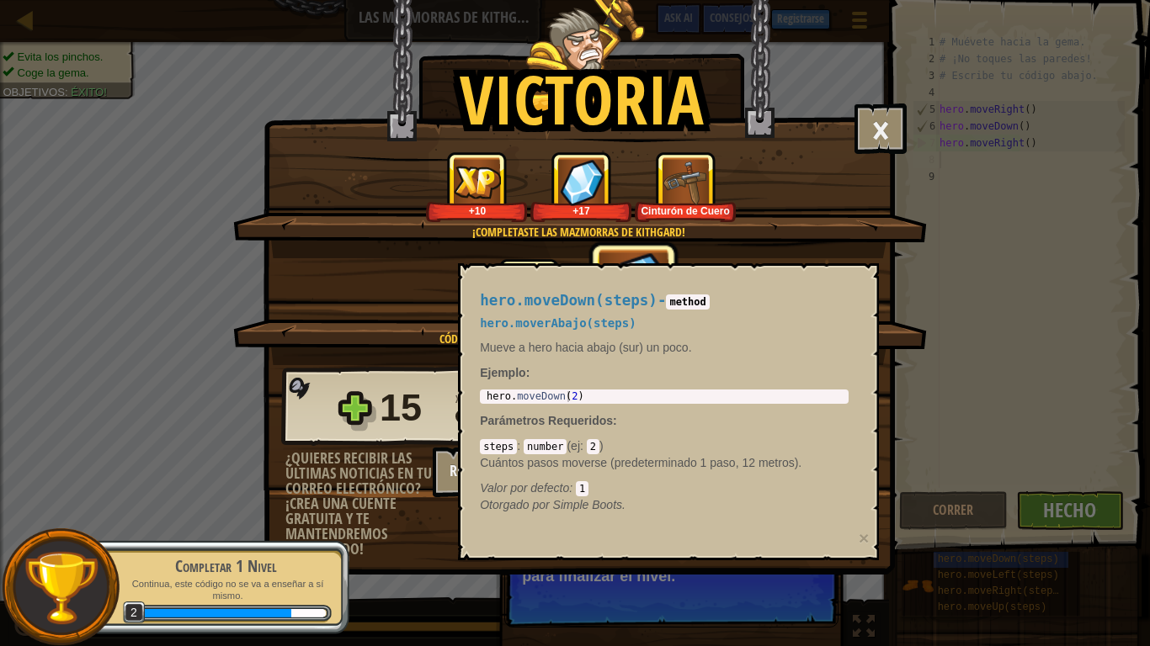
drag, startPoint x: 678, startPoint y: 311, endPoint x: 790, endPoint y: 423, distance: 158.3
click at [678, 311] on div "hero.moveDown(steps) - method hero.moverAbajo(steps) Mueve a hero hacia abajo (…" at bounding box center [664, 403] width 392 height 253
drag, startPoint x: 778, startPoint y: 506, endPoint x: 661, endPoint y: 478, distance: 120.3
click at [775, 508] on p "Otorgado por Simple Boots." at bounding box center [664, 505] width 369 height 17
type textarea "hero.moveDown(2)"
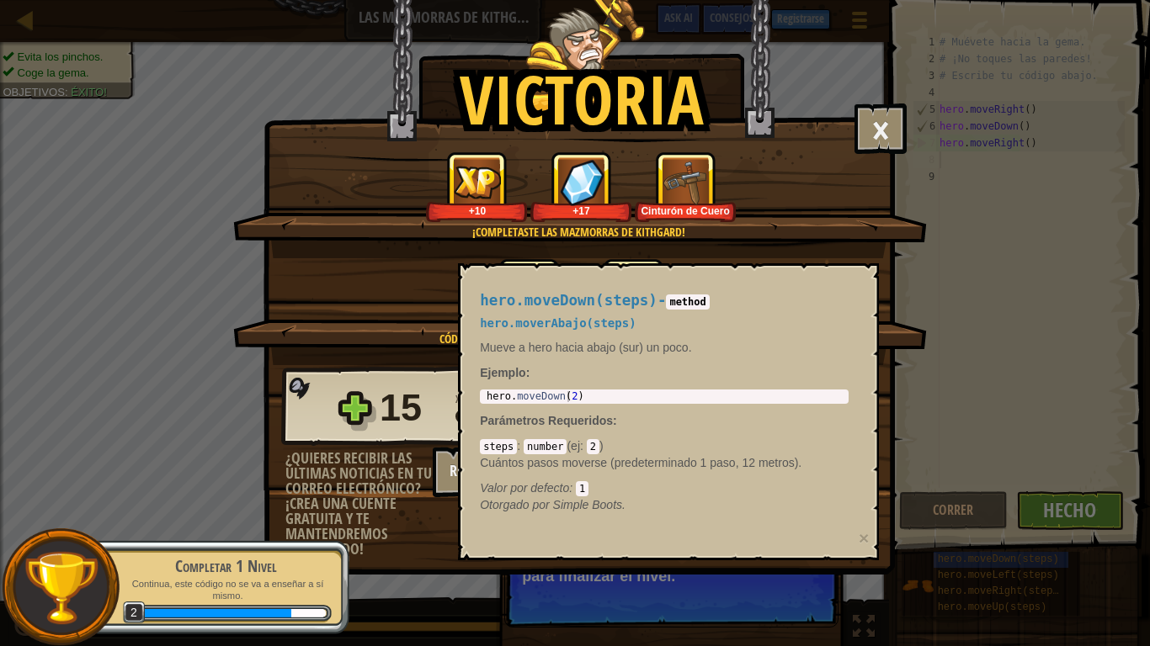
click at [626, 393] on div "hero . moveDown ( 2 )" at bounding box center [664, 407] width 362 height 33
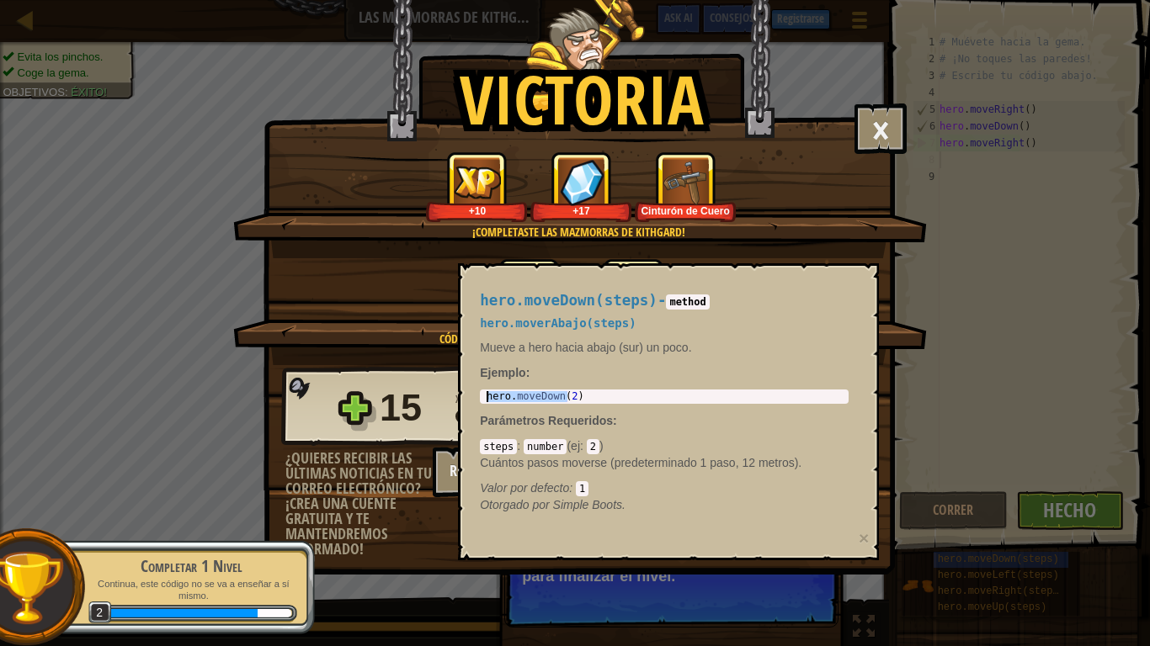
drag, startPoint x: 580, startPoint y: 396, endPoint x: 354, endPoint y: 394, distance: 225.6
click at [483, 394] on div "hero . moveDown ( 2 )" at bounding box center [664, 396] width 362 height 11
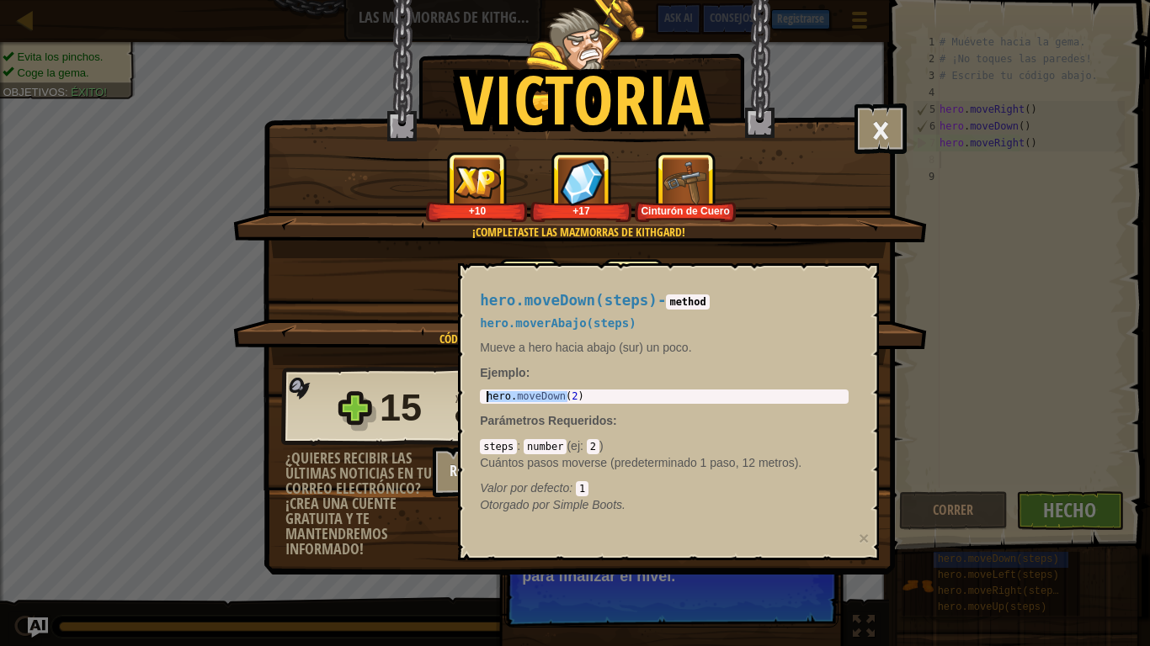
click at [633, 449] on div "steps : number ( ej : 2 ) Cuántos pasos moverse (predeterminado 1 paso, 12 metr…" at bounding box center [664, 467] width 369 height 59
click at [589, 445] on code "2" at bounding box center [593, 446] width 13 height 15
drag, startPoint x: 576, startPoint y: 476, endPoint x: 593, endPoint y: 499, distance: 28.3
click at [581, 484] on div "steps : number ( ej : 2 ) Cuántos pasos moverse (predeterminado 1 paso, 12 metr…" at bounding box center [664, 467] width 369 height 59
click at [584, 487] on code "1" at bounding box center [582, 489] width 13 height 15
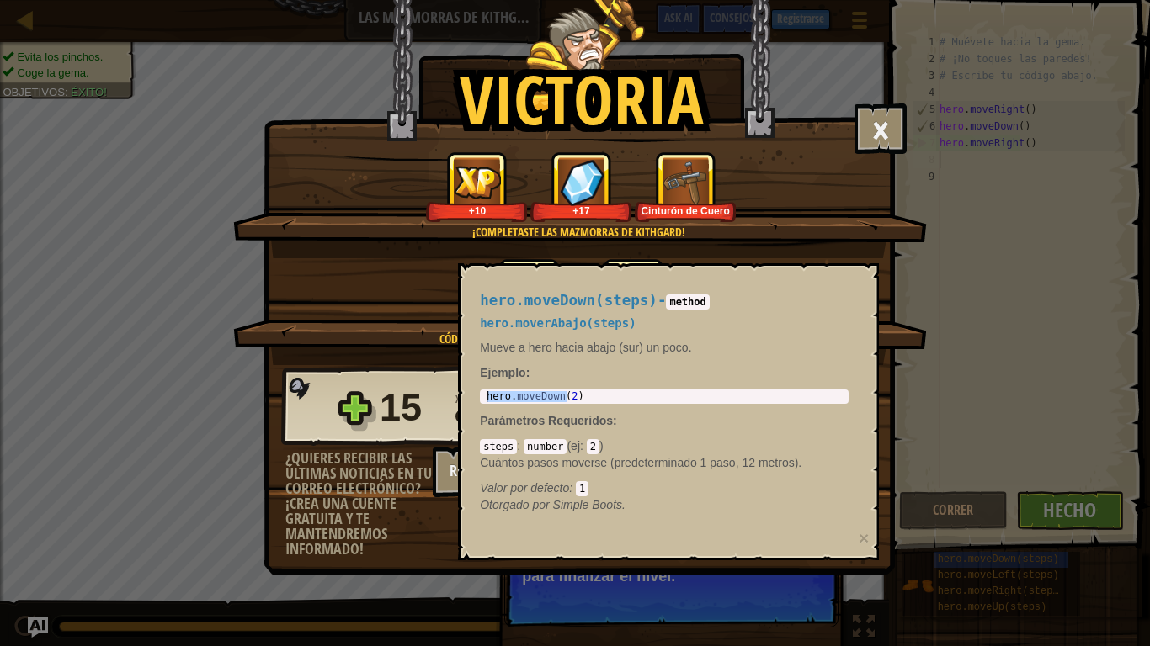
click at [710, 527] on div "hero.moveDown(steps) - method hero.moverAbajo(steps) Mueve a hero hacia abajo (…" at bounding box center [668, 411] width 421 height 297
click at [720, 527] on div "Victoria × Bien hecho, tienes la fuerza para escapar de [GEOGRAPHIC_DATA]. Punt…" at bounding box center [575, 323] width 1150 height 646
click at [719, 527] on div "Victoria × Bien hecho, tienes la fuerza para escapar de [GEOGRAPHIC_DATA]. Punt…" at bounding box center [575, 323] width 1150 height 646
click at [445, 475] on button "Regístrate para recibir actualizaciones." at bounding box center [538, 472] width 210 height 51
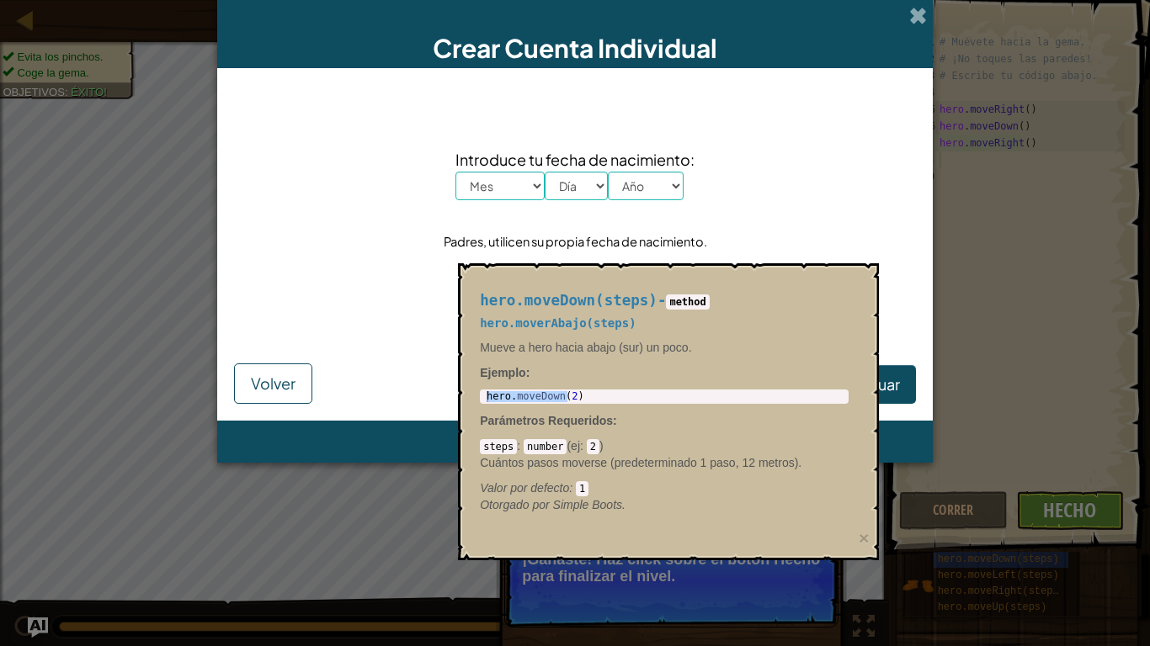
drag, startPoint x: 912, startPoint y: 35, endPoint x: 687, endPoint y: 126, distance: 243.2
click at [912, 35] on div "Crear Cuenta Individual" at bounding box center [575, 34] width 716 height 68
click at [289, 376] on span "Volver" at bounding box center [273, 383] width 45 height 19
